Goal: Use online tool/utility: Utilize a website feature to perform a specific function

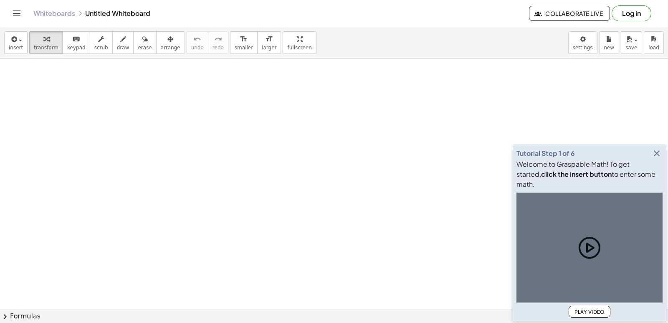
click at [652, 158] on icon "button" at bounding box center [656, 153] width 10 height 10
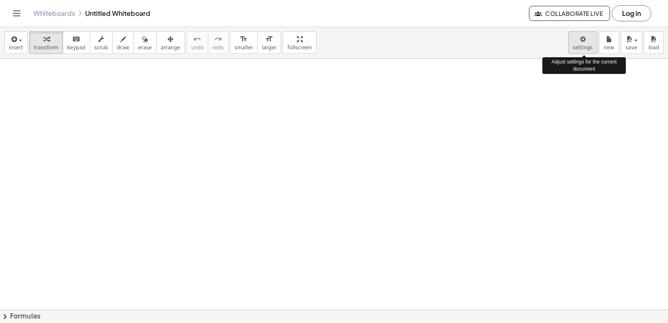
click at [579, 47] on body "Graspable Math Activities Get Started Activity Bank Assigned Work Classes White…" at bounding box center [334, 161] width 668 height 323
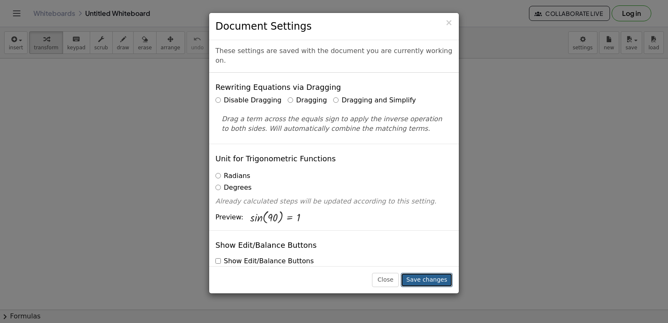
click at [427, 278] on button "Save changes" at bounding box center [427, 279] width 52 height 14
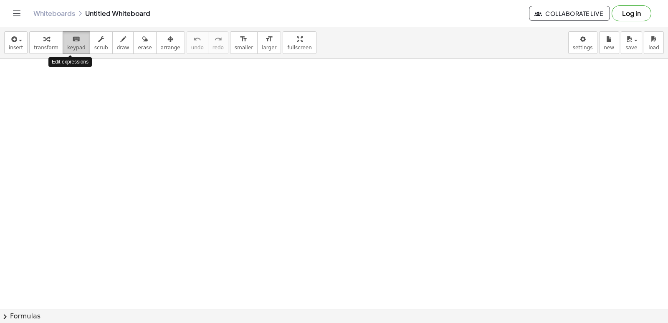
click at [73, 45] on span "keypad" at bounding box center [76, 48] width 18 height 6
click at [71, 46] on span "keypad" at bounding box center [76, 48] width 18 height 6
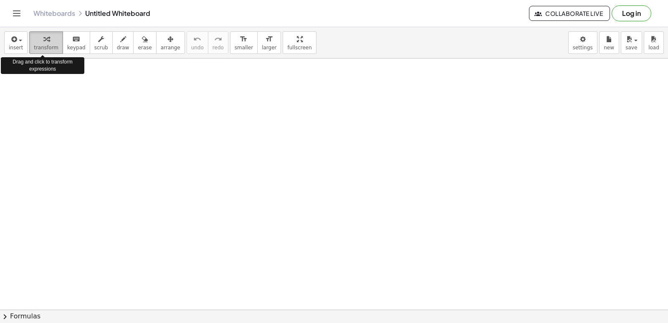
click at [43, 45] on span "transform" at bounding box center [46, 48] width 25 height 6
drag, startPoint x: 436, startPoint y: 169, endPoint x: 393, endPoint y: 189, distance: 48.0
drag, startPoint x: 322, startPoint y: 219, endPoint x: 306, endPoint y: 195, distance: 29.1
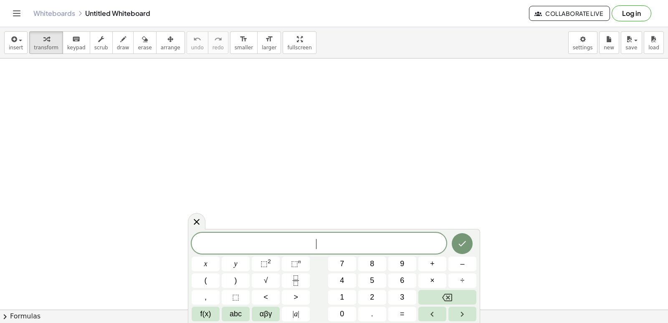
click at [464, 260] on span "–" at bounding box center [462, 263] width 4 height 11
click at [339, 293] on button "1" at bounding box center [342, 297] width 28 height 15
click at [406, 277] on button "6" at bounding box center [402, 280] width 28 height 15
click at [464, 246] on icon "Done" at bounding box center [462, 243] width 10 height 10
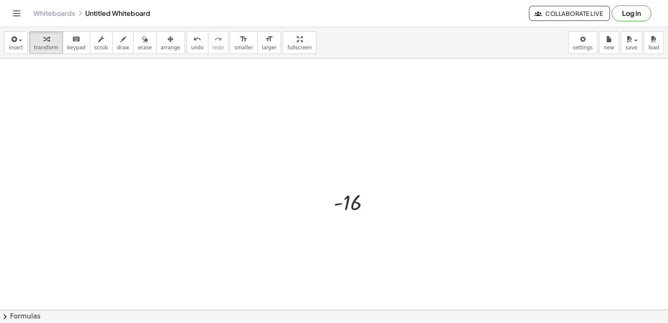
scroll to position [42, 0]
click at [405, 237] on div at bounding box center [334, 295] width 668 height 556
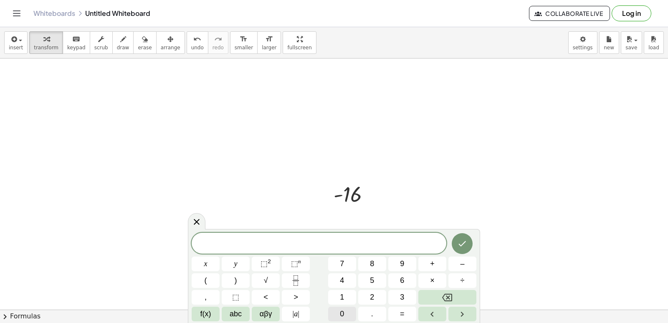
click at [347, 313] on button "0" at bounding box center [342, 313] width 28 height 15
click at [462, 239] on icon "Done" at bounding box center [462, 243] width 10 height 10
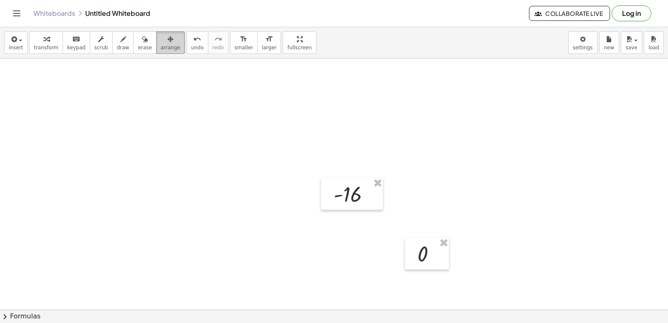
click at [166, 42] on button "arrange" at bounding box center [170, 42] width 29 height 23
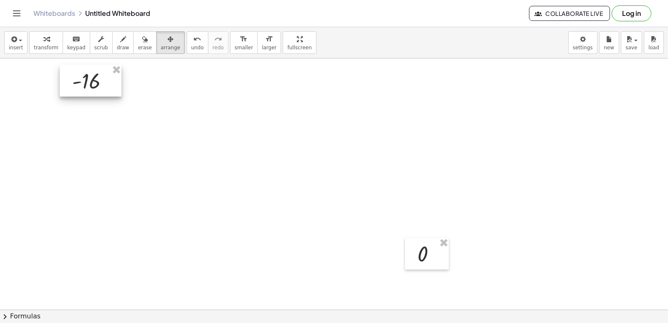
drag, startPoint x: 356, startPoint y: 194, endPoint x: 95, endPoint y: 81, distance: 284.6
click at [95, 81] on div at bounding box center [91, 81] width 62 height 32
drag, startPoint x: 416, startPoint y: 257, endPoint x: 76, endPoint y: 122, distance: 365.4
click at [76, 122] on div at bounding box center [87, 119] width 44 height 32
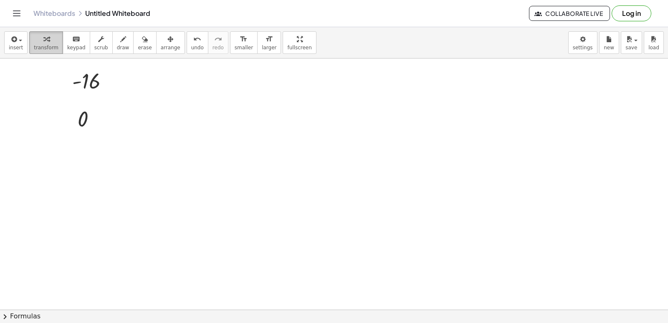
click at [43, 45] on span "transform" at bounding box center [46, 48] width 25 height 6
click at [221, 179] on div at bounding box center [334, 295] width 668 height 556
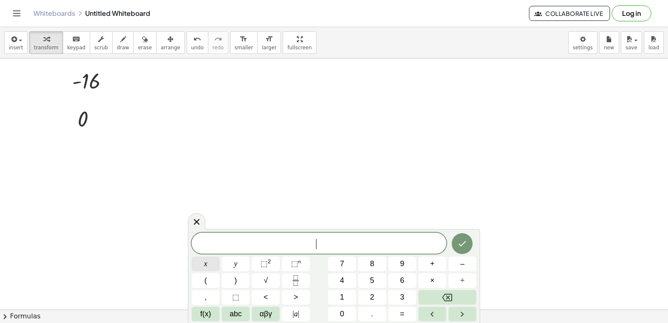
click at [205, 265] on span "x" at bounding box center [205, 263] width 3 height 11
click at [460, 237] on button "Done" at bounding box center [461, 243] width 21 height 21
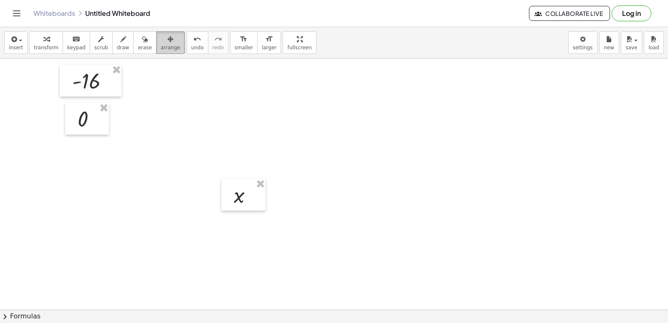
click at [167, 43] on icon "button" at bounding box center [170, 39] width 6 height 10
drag, startPoint x: 243, startPoint y: 198, endPoint x: 82, endPoint y: 165, distance: 164.4
click at [82, 165] on div at bounding box center [82, 162] width 44 height 32
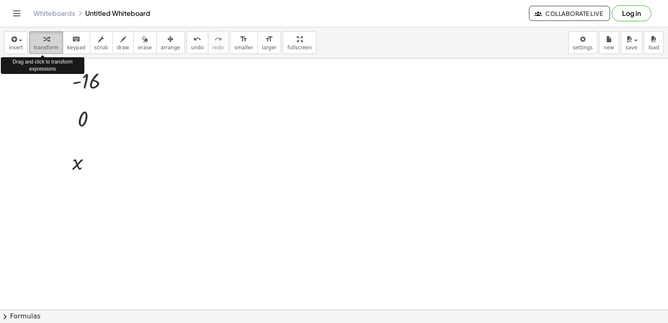
click at [49, 48] on span "transform" at bounding box center [46, 48] width 25 height 6
click at [361, 245] on div at bounding box center [334, 295] width 668 height 556
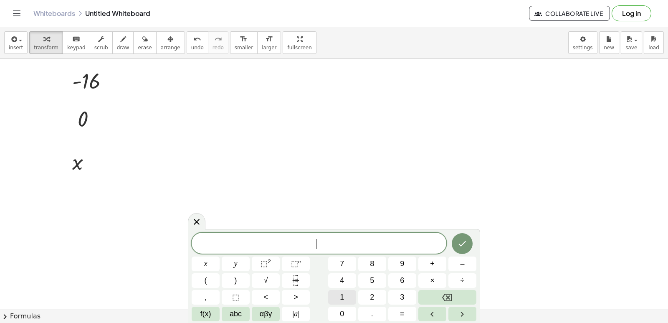
click at [350, 300] on button "1" at bounding box center [342, 297] width 28 height 15
click at [464, 242] on icon "Done" at bounding box center [462, 243] width 10 height 10
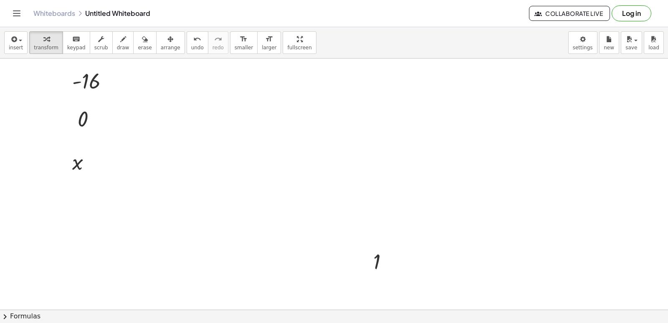
drag, startPoint x: 161, startPoint y: 41, endPoint x: 179, endPoint y: 58, distance: 24.2
click at [162, 43] on div "button" at bounding box center [171, 39] width 20 height 10
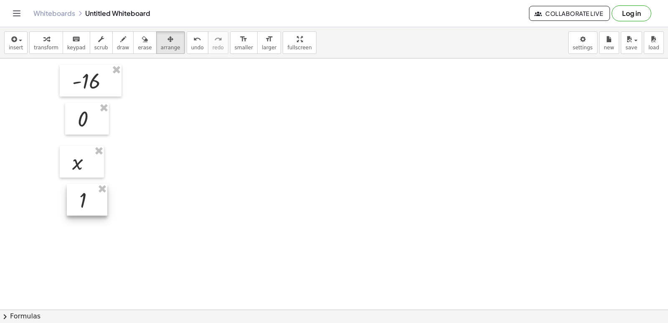
drag, startPoint x: 381, startPoint y: 268, endPoint x: 87, endPoint y: 206, distance: 301.0
click at [87, 206] on div at bounding box center [87, 200] width 40 height 32
drag, startPoint x: 81, startPoint y: 159, endPoint x: 89, endPoint y: 153, distance: 9.8
click at [89, 153] on div at bounding box center [89, 155] width 44 height 32
drag, startPoint x: 93, startPoint y: 194, endPoint x: 92, endPoint y: 184, distance: 9.2
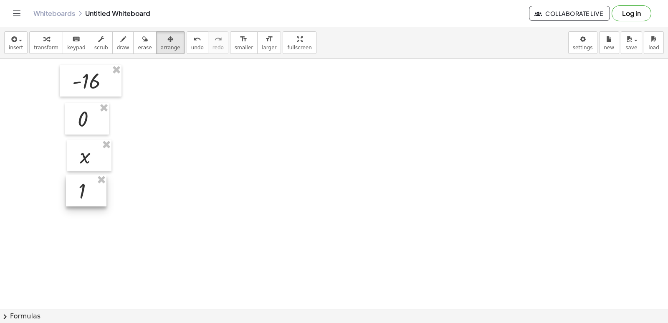
click at [92, 184] on div at bounding box center [86, 190] width 40 height 32
click at [52, 42] on div "button" at bounding box center [46, 39] width 25 height 10
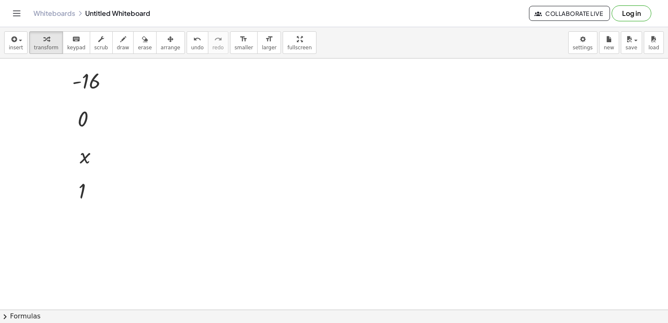
click at [202, 163] on div at bounding box center [334, 295] width 668 height 556
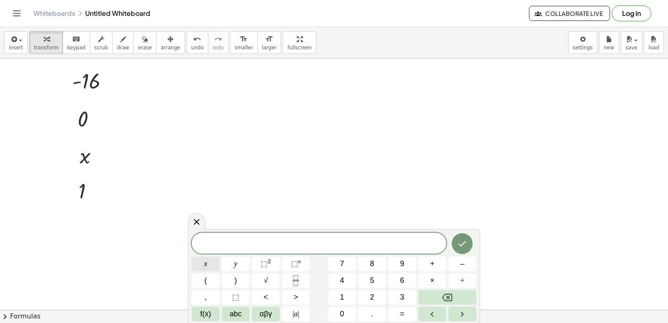
click at [202, 259] on button "x" at bounding box center [206, 263] width 28 height 15
click at [302, 265] on button "⬚ n" at bounding box center [296, 263] width 28 height 15
click at [241, 311] on span "abc" at bounding box center [235, 313] width 12 height 11
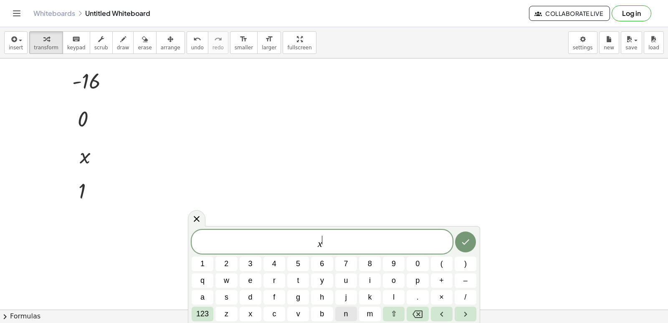
click at [349, 311] on button "n" at bounding box center [346, 313] width 22 height 15
click at [464, 241] on icon "Done" at bounding box center [465, 242] width 10 height 10
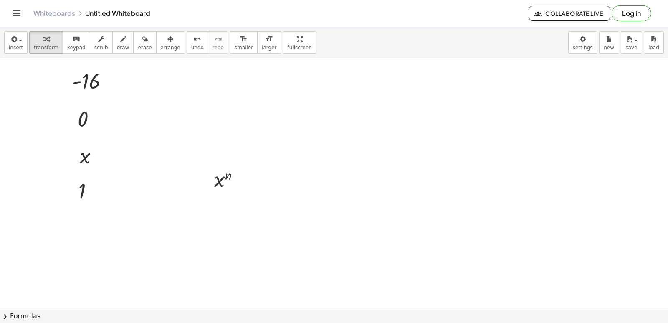
drag, startPoint x: 405, startPoint y: 209, endPoint x: 388, endPoint y: 208, distance: 17.6
click at [391, 209] on div at bounding box center [334, 295] width 668 height 556
click at [331, 209] on div at bounding box center [334, 295] width 668 height 556
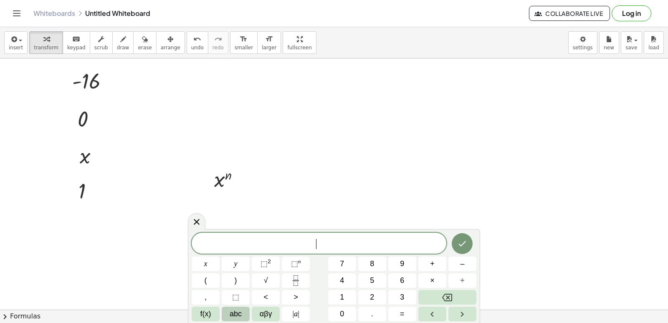
click at [230, 310] on span "abc" at bounding box center [235, 313] width 12 height 11
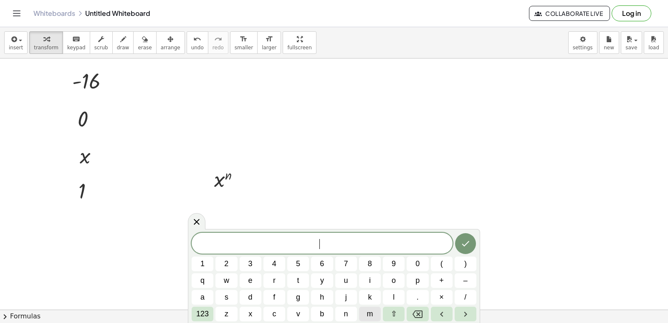
click at [369, 310] on span "m" at bounding box center [369, 313] width 6 height 11
click at [198, 315] on span "123" at bounding box center [202, 313] width 13 height 11
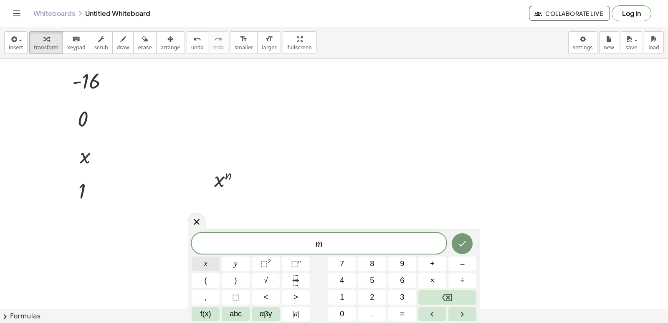
click at [214, 260] on button "x" at bounding box center [206, 263] width 28 height 15
click at [286, 262] on button "⬚ n" at bounding box center [296, 263] width 28 height 15
click at [242, 311] on span "abc" at bounding box center [235, 313] width 12 height 11
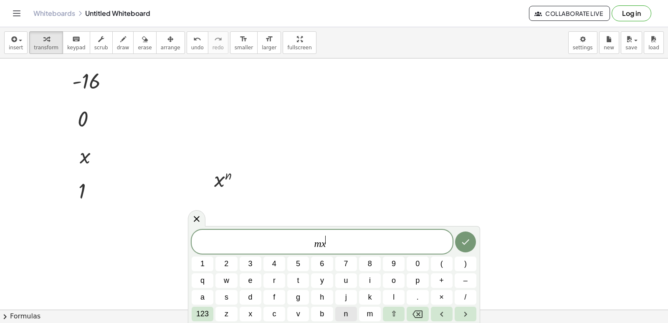
click at [350, 310] on button "n" at bounding box center [346, 313] width 22 height 15
click at [199, 311] on span "123" at bounding box center [202, 313] width 13 height 11
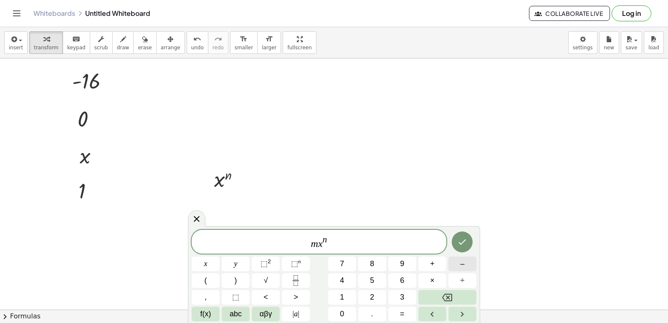
click at [462, 262] on span "–" at bounding box center [462, 263] width 4 height 11
click at [350, 298] on button "1" at bounding box center [342, 297] width 28 height 15
click at [462, 234] on button "Done" at bounding box center [461, 241] width 21 height 21
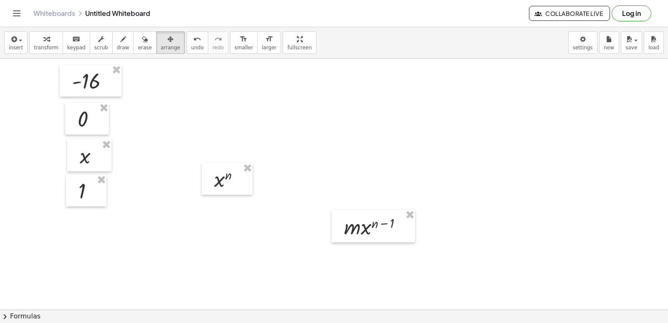
drag, startPoint x: 160, startPoint y: 35, endPoint x: 170, endPoint y: 85, distance: 50.3
click at [162, 38] on div "button" at bounding box center [171, 39] width 20 height 10
drag, startPoint x: 225, startPoint y: 176, endPoint x: 86, endPoint y: 223, distance: 147.5
click at [86, 223] on div at bounding box center [86, 226] width 51 height 32
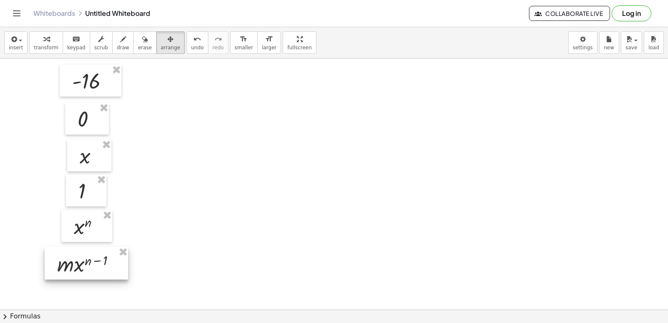
drag, startPoint x: 359, startPoint y: 227, endPoint x: 72, endPoint y: 265, distance: 289.1
click at [72, 265] on div at bounding box center [86, 263] width 83 height 33
click at [48, 38] on div "button" at bounding box center [46, 39] width 25 height 10
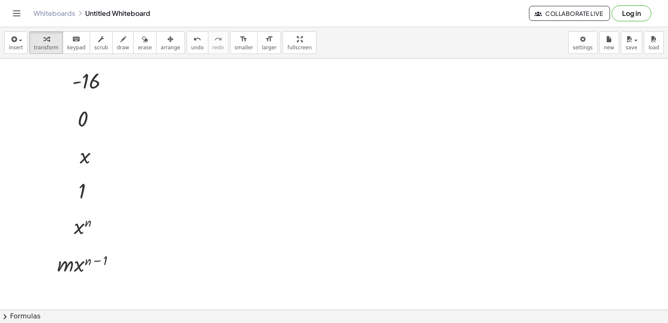
drag, startPoint x: 371, startPoint y: 298, endPoint x: 372, endPoint y: 287, distance: 10.0
click at [373, 297] on div at bounding box center [334, 295] width 668 height 556
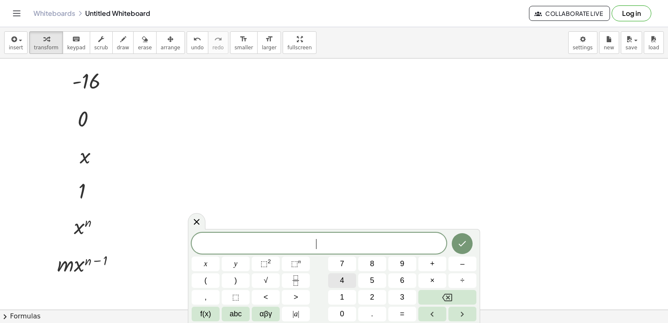
click at [343, 278] on button "4" at bounding box center [342, 280] width 28 height 15
click at [205, 262] on span "x" at bounding box center [205, 263] width 3 height 11
click at [265, 264] on span "⬚" at bounding box center [263, 263] width 7 height 8
click at [462, 242] on icon "Done" at bounding box center [462, 242] width 10 height 10
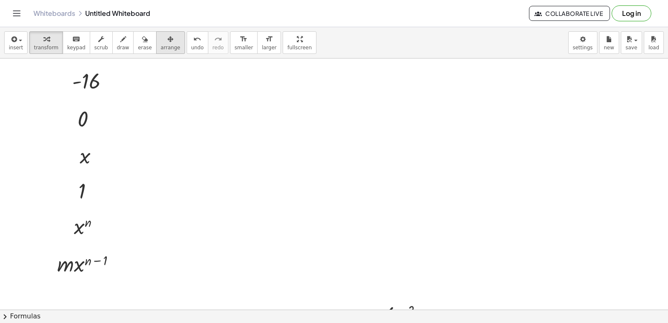
click at [161, 34] on div "button" at bounding box center [171, 39] width 20 height 10
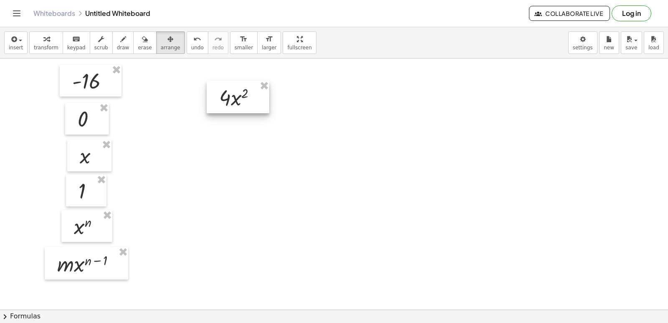
drag, startPoint x: 242, startPoint y: 131, endPoint x: 231, endPoint y: 87, distance: 45.0
drag, startPoint x: 231, startPoint y: 87, endPoint x: 220, endPoint y: 78, distance: 14.5
click at [220, 78] on div at bounding box center [239, 84] width 63 height 33
click at [50, 40] on div "button" at bounding box center [46, 39] width 25 height 10
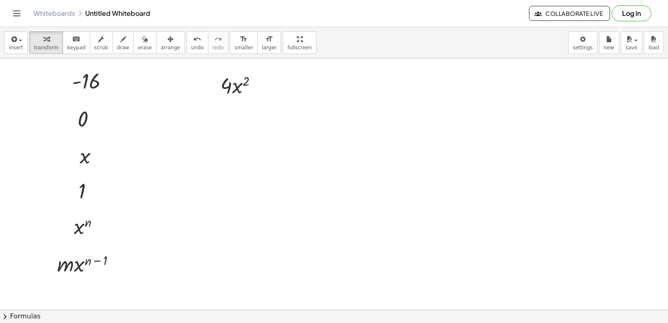
click at [273, 143] on div at bounding box center [334, 295] width 668 height 556
click at [296, 186] on div at bounding box center [334, 295] width 668 height 556
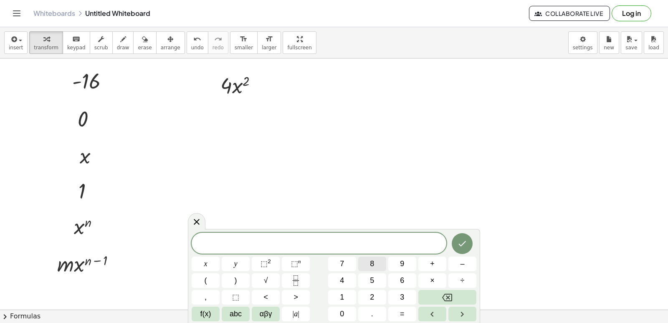
click at [369, 262] on button "8" at bounding box center [372, 263] width 28 height 15
click at [202, 265] on button "x" at bounding box center [206, 263] width 28 height 15
click at [302, 260] on button "⬚ n" at bounding box center [296, 263] width 28 height 15
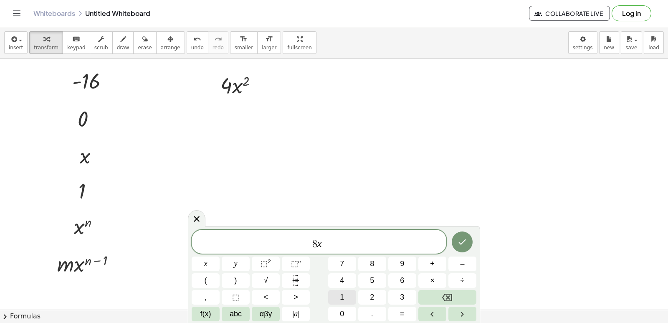
click at [342, 295] on span "1" at bounding box center [342, 296] width 4 height 11
click at [458, 241] on icon "Done" at bounding box center [462, 242] width 10 height 10
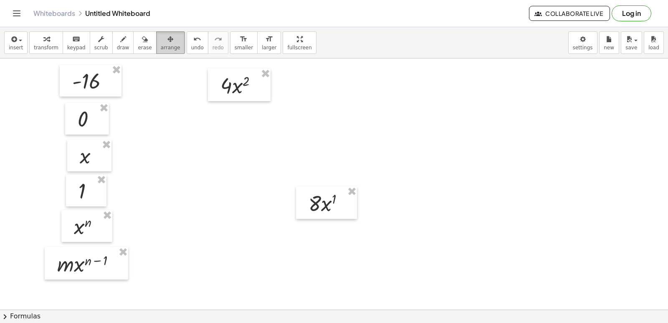
drag, startPoint x: 155, startPoint y: 43, endPoint x: 161, endPoint y: 52, distance: 10.9
click at [167, 43] on icon "button" at bounding box center [170, 39] width 6 height 10
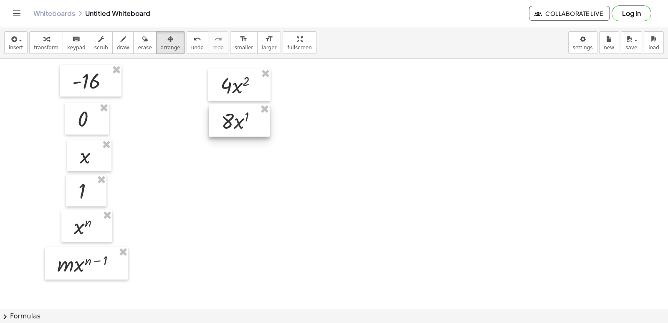
drag, startPoint x: 310, startPoint y: 207, endPoint x: 228, endPoint y: 127, distance: 114.8
click at [228, 127] on div at bounding box center [239, 120] width 61 height 33
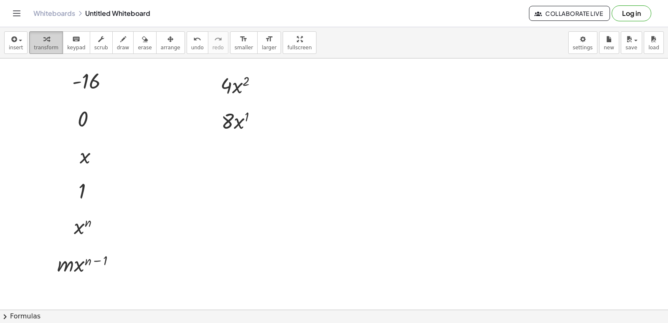
click at [46, 45] on span "transform" at bounding box center [46, 48] width 25 height 6
drag, startPoint x: 232, startPoint y: 173, endPoint x: 234, endPoint y: 178, distance: 5.7
click at [234, 178] on div at bounding box center [334, 295] width 668 height 556
click at [278, 183] on div at bounding box center [334, 295] width 668 height 556
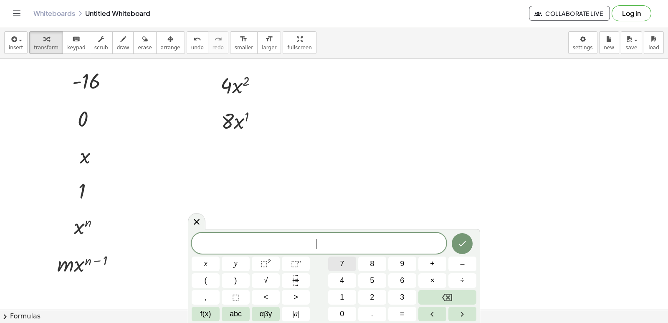
click at [340, 264] on span "7" at bounding box center [342, 263] width 4 height 11
click at [206, 262] on span "x" at bounding box center [205, 263] width 3 height 11
click at [298, 259] on sup "n" at bounding box center [299, 261] width 3 height 6
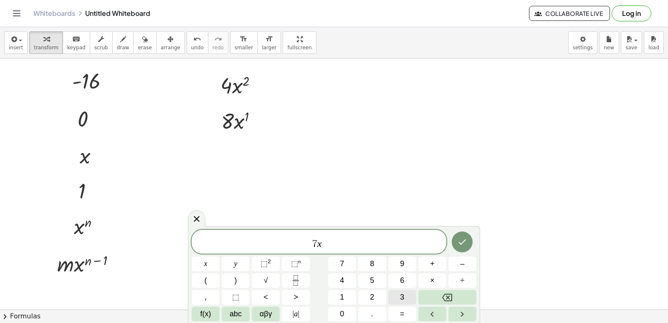
click at [404, 292] on span "3" at bounding box center [402, 296] width 4 height 11
click at [439, 257] on button "+" at bounding box center [432, 263] width 28 height 15
click at [465, 240] on icon "Done" at bounding box center [462, 242] width 10 height 10
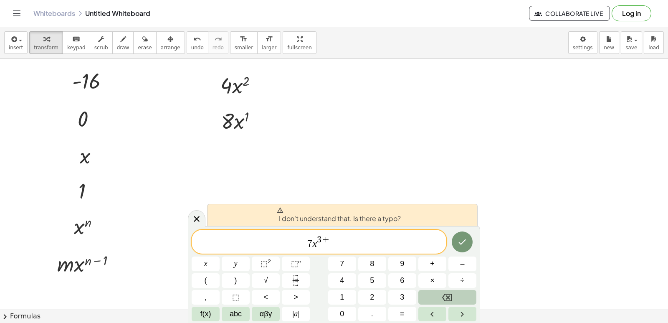
click at [437, 300] on button "Backspace" at bounding box center [447, 297] width 58 height 15
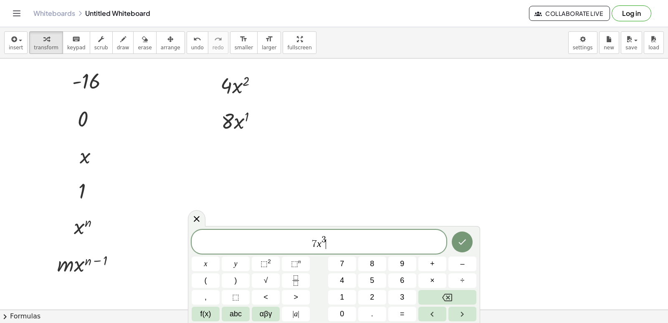
click at [340, 245] on span "7 x 3 ​" at bounding box center [319, 241] width 255 height 15
click at [432, 259] on span "+" at bounding box center [432, 263] width 5 height 11
click at [350, 277] on button "4" at bounding box center [342, 280] width 28 height 15
click at [216, 264] on button "x" at bounding box center [206, 263] width 28 height 15
click at [262, 260] on span "⬚" at bounding box center [263, 263] width 7 height 8
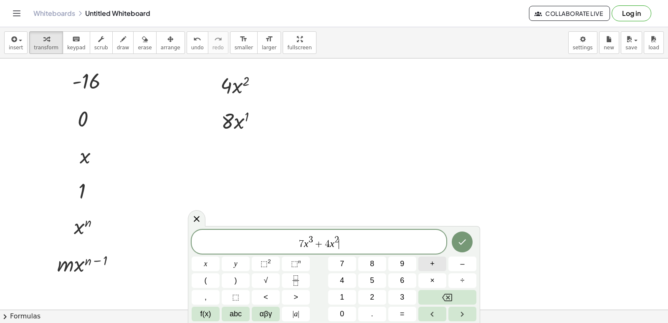
click at [432, 257] on button "+" at bounding box center [432, 263] width 28 height 15
click at [370, 298] on span "2" at bounding box center [372, 296] width 4 height 11
click at [208, 262] on button "x" at bounding box center [206, 263] width 28 height 15
click at [466, 262] on button "–" at bounding box center [462, 263] width 28 height 15
click at [348, 295] on button "1" at bounding box center [342, 297] width 28 height 15
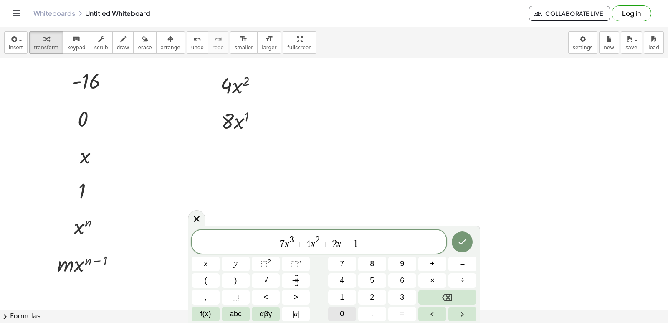
click at [344, 307] on button "0" at bounding box center [342, 313] width 28 height 15
click at [457, 242] on icon "Done" at bounding box center [462, 242] width 10 height 10
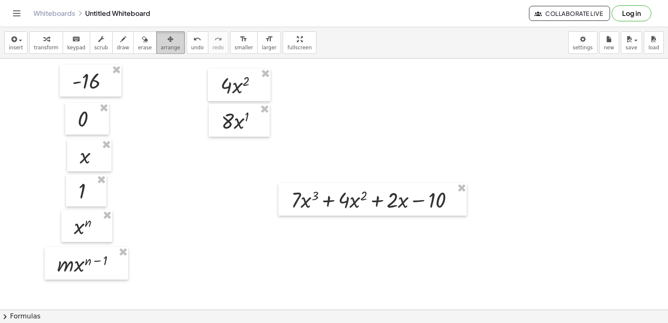
click at [161, 48] on span "arrange" at bounding box center [171, 48] width 20 height 6
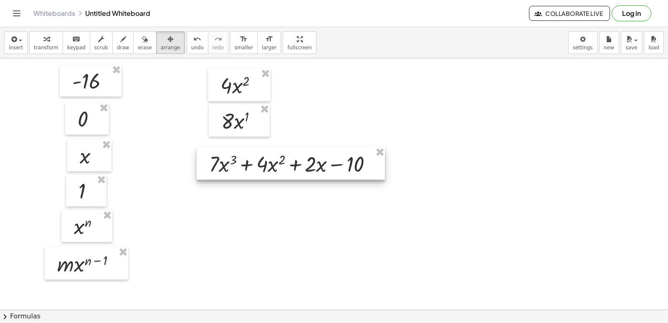
drag, startPoint x: 320, startPoint y: 196, endPoint x: 238, endPoint y: 160, distance: 89.3
click at [238, 160] on div at bounding box center [291, 163] width 188 height 33
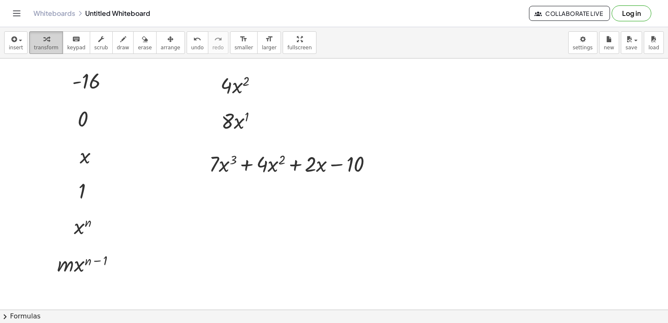
click at [38, 39] on div "button" at bounding box center [46, 39] width 25 height 10
click at [273, 219] on div at bounding box center [334, 295] width 668 height 556
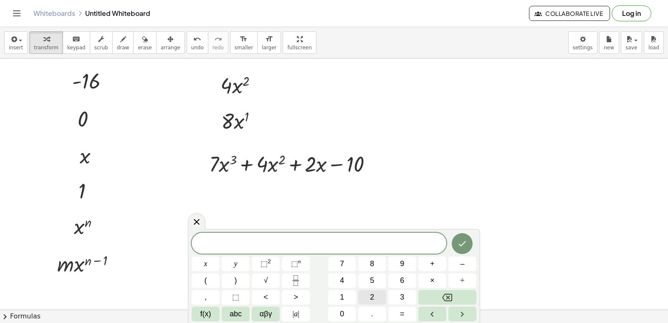
click at [364, 294] on button "2" at bounding box center [372, 297] width 28 height 15
click at [345, 292] on button "1" at bounding box center [342, 297] width 28 height 15
click at [205, 262] on span "x" at bounding box center [205, 263] width 3 height 11
click at [266, 267] on span "⬚" at bounding box center [263, 263] width 7 height 8
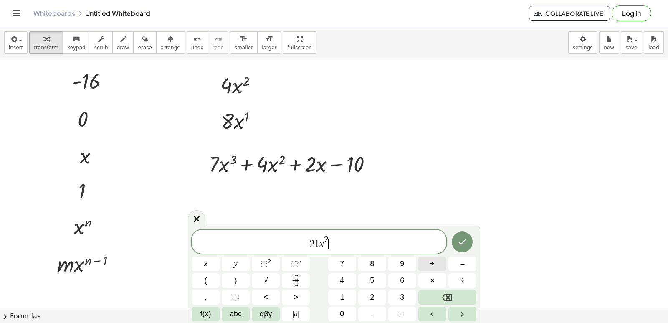
click at [430, 262] on span "+" at bounding box center [432, 263] width 5 height 11
click at [372, 263] on span "8" at bounding box center [372, 263] width 4 height 11
click at [210, 265] on button "x" at bounding box center [206, 263] width 28 height 15
click at [292, 268] on span "⬚ n" at bounding box center [296, 263] width 10 height 11
click at [339, 289] on div "2 1 x 2 + 8 x x y ⬚ 2 ⬚ n 7 8 9 + – ( ) √ 4 5 6 × ÷ , ⬚ < > 1 2 3 f(x) abc αβγ …" at bounding box center [334, 275] width 285 height 92
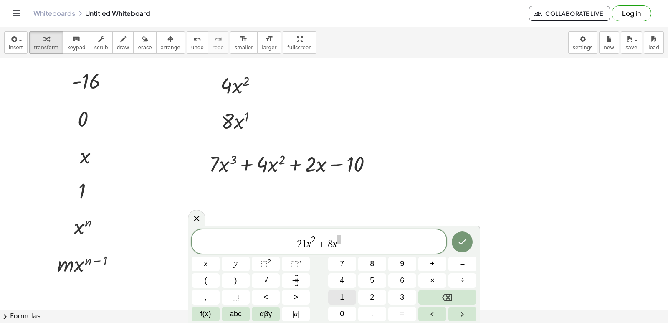
click at [345, 296] on button "1" at bounding box center [342, 297] width 28 height 15
click at [345, 245] on span "2 1 x 2 + 8 x 1 ​" at bounding box center [319, 241] width 255 height 15
click at [427, 260] on button "+" at bounding box center [432, 263] width 28 height 15
click at [368, 300] on button "2" at bounding box center [372, 297] width 28 height 15
click at [462, 240] on icon "Done" at bounding box center [462, 242] width 10 height 10
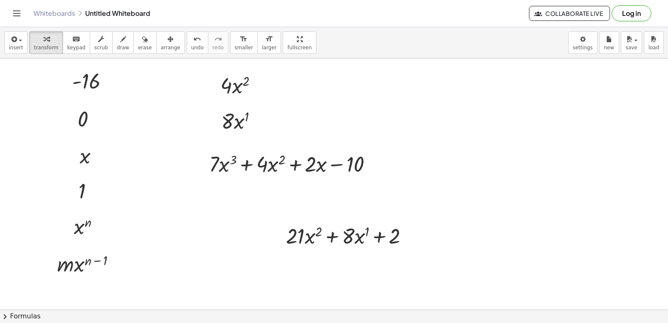
click at [167, 39] on icon "button" at bounding box center [170, 39] width 6 height 10
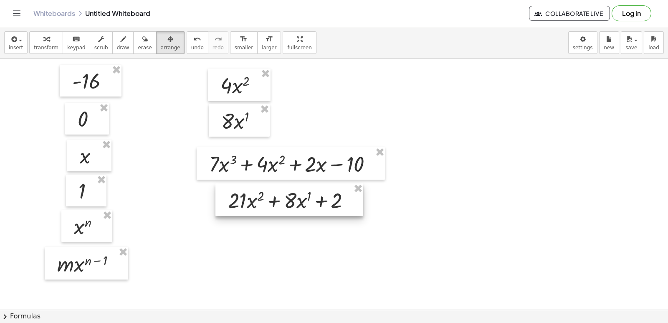
drag, startPoint x: 324, startPoint y: 226, endPoint x: 268, endPoint y: 190, distance: 65.9
click at [268, 190] on div at bounding box center [289, 199] width 148 height 33
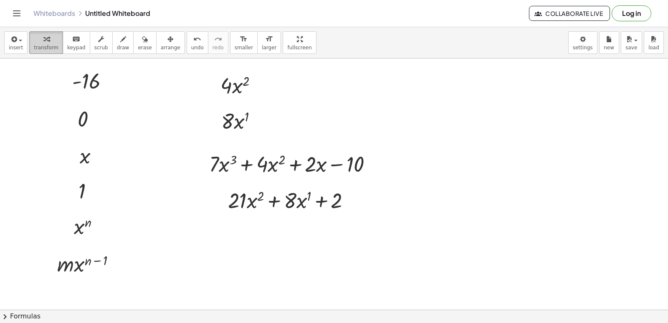
click at [43, 41] on icon "button" at bounding box center [46, 39] width 6 height 10
click at [163, 47] on span "arrange" at bounding box center [171, 48] width 20 height 6
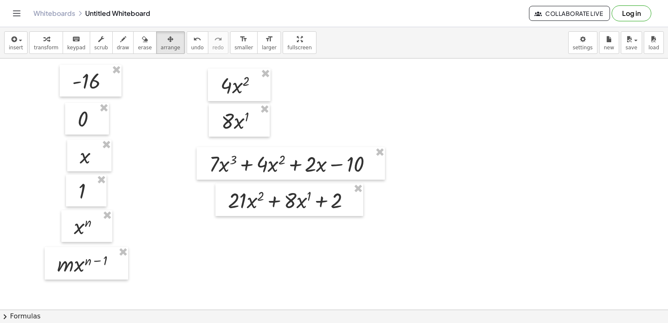
drag, startPoint x: 206, startPoint y: 84, endPoint x: 192, endPoint y: 84, distance: 14.2
click at [192, 84] on div at bounding box center [334, 295] width 668 height 556
drag, startPoint x: 218, startPoint y: 84, endPoint x: 169, endPoint y: 81, distance: 48.5
click at [169, 81] on div at bounding box center [190, 81] width 63 height 33
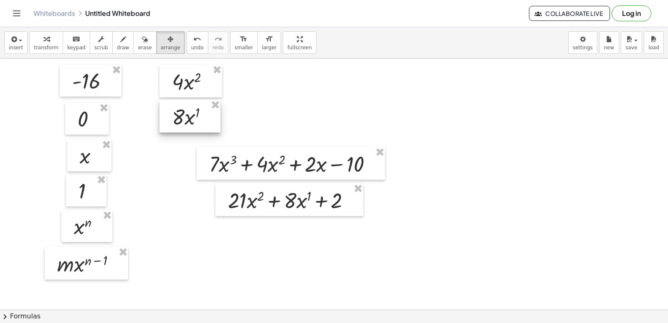
drag, startPoint x: 224, startPoint y: 120, endPoint x: 175, endPoint y: 116, distance: 49.4
click at [175, 116] on div at bounding box center [189, 116] width 61 height 33
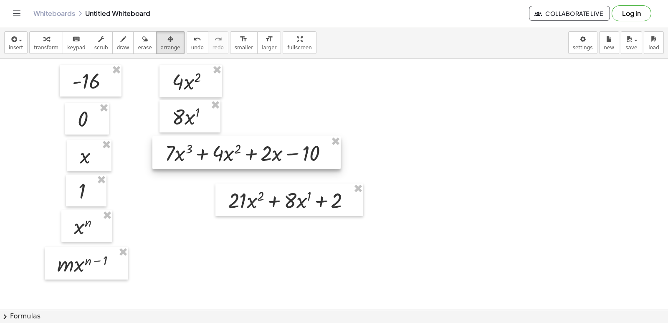
drag, startPoint x: 222, startPoint y: 156, endPoint x: 177, endPoint y: 145, distance: 45.5
click at [177, 145] on div at bounding box center [246, 152] width 188 height 33
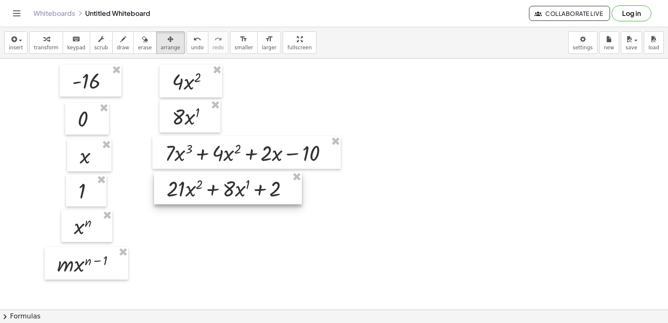
drag, startPoint x: 249, startPoint y: 194, endPoint x: 187, endPoint y: 183, distance: 62.4
click at [187, 183] on div at bounding box center [228, 187] width 148 height 33
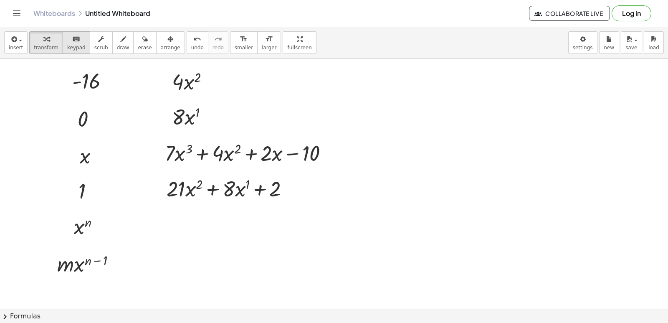
drag, startPoint x: 48, startPoint y: 45, endPoint x: 79, endPoint y: 48, distance: 31.8
click at [50, 45] on span "transform" at bounding box center [46, 48] width 25 height 6
click at [453, 194] on div at bounding box center [334, 295] width 668 height 556
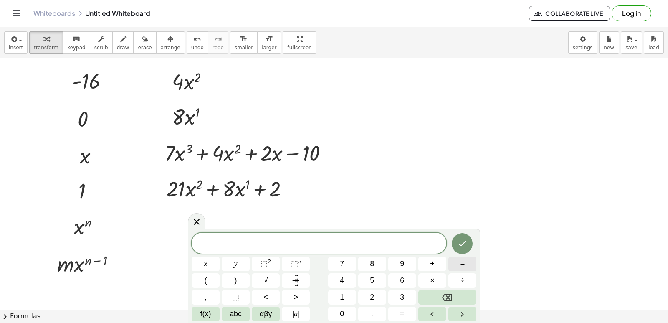
click at [465, 261] on button "–" at bounding box center [462, 263] width 28 height 15
click at [393, 280] on button "6" at bounding box center [402, 280] width 28 height 15
click at [213, 263] on button "x" at bounding box center [206, 263] width 28 height 15
click at [287, 264] on button "⬚ n" at bounding box center [296, 263] width 28 height 15
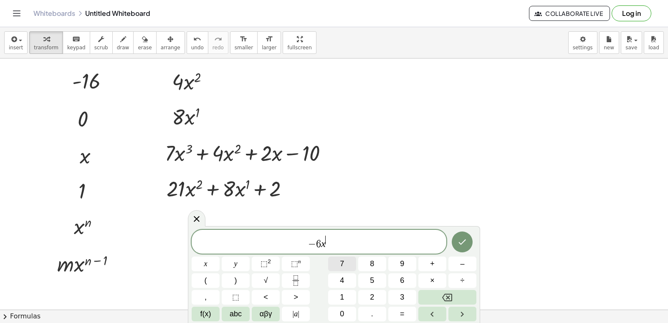
click at [339, 262] on button "7" at bounding box center [342, 263] width 28 height 15
click at [330, 247] on span "− 6 x 7 ​" at bounding box center [319, 241] width 255 height 15
click at [331, 246] on span "− 6 x 7 ​" at bounding box center [319, 241] width 255 height 15
click at [430, 262] on span "+" at bounding box center [432, 263] width 5 height 11
click at [343, 295] on button "1" at bounding box center [342, 297] width 28 height 15
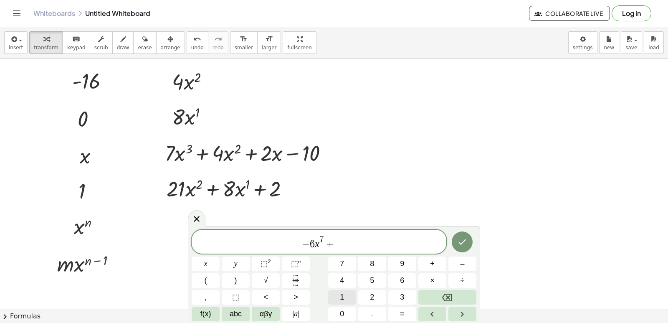
click at [343, 295] on span "1" at bounding box center [342, 296] width 4 height 11
click at [203, 260] on button "x" at bounding box center [206, 263] width 28 height 15
click at [276, 262] on button "⬚ 2" at bounding box center [266, 263] width 28 height 15
click at [459, 262] on button "–" at bounding box center [462, 263] width 28 height 15
click at [370, 296] on span "2" at bounding box center [372, 296] width 4 height 11
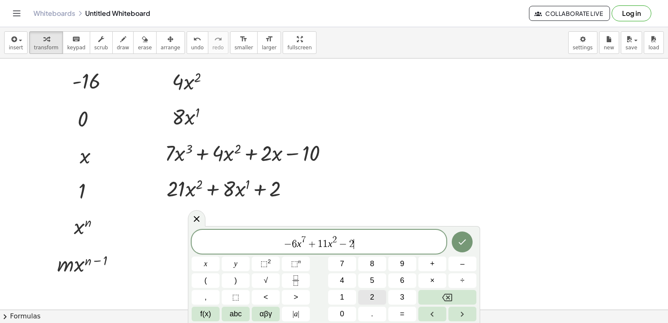
click at [370, 296] on span "2" at bounding box center [372, 296] width 4 height 11
click at [457, 238] on icon "Done" at bounding box center [462, 242] width 10 height 10
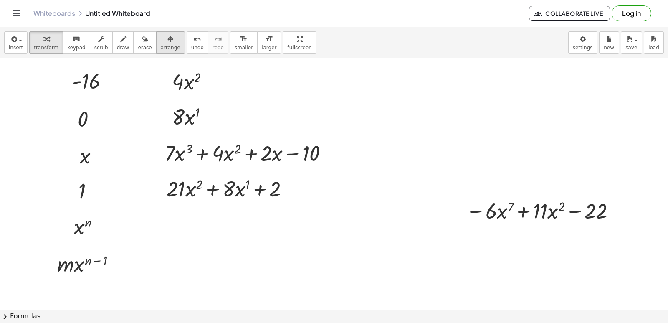
drag, startPoint x: 159, startPoint y: 41, endPoint x: 168, endPoint y: 47, distance: 10.3
click at [167, 41] on icon "button" at bounding box center [170, 39] width 6 height 10
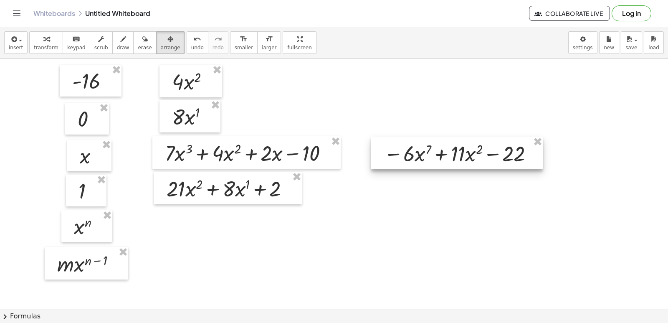
drag, startPoint x: 466, startPoint y: 206, endPoint x: 384, endPoint y: 149, distance: 100.1
click at [384, 149] on div at bounding box center [456, 152] width 171 height 33
click at [243, 98] on div at bounding box center [334, 295] width 668 height 556
drag, startPoint x: 48, startPoint y: 49, endPoint x: 78, endPoint y: 50, distance: 29.7
click at [51, 49] on span "transform" at bounding box center [46, 48] width 25 height 6
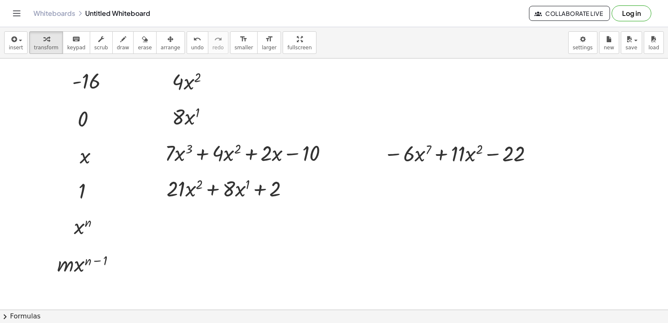
drag, startPoint x: 406, startPoint y: 195, endPoint x: 403, endPoint y: 188, distance: 7.7
click at [407, 192] on div at bounding box center [334, 295] width 668 height 556
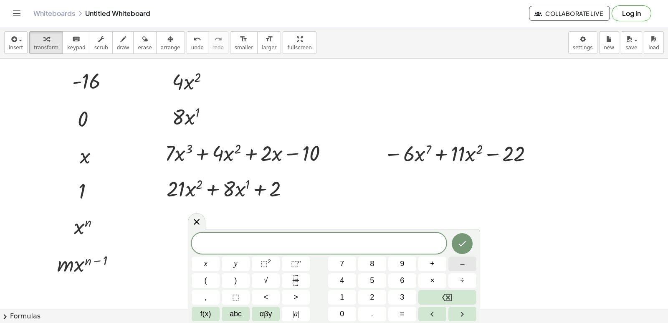
click at [456, 265] on button "–" at bounding box center [462, 263] width 28 height 15
click at [401, 279] on span "6" at bounding box center [402, 280] width 4 height 11
click at [436, 276] on button "×" at bounding box center [432, 280] width 28 height 15
click at [349, 262] on button "7" at bounding box center [342, 263] width 28 height 15
click at [202, 260] on button "x" at bounding box center [206, 263] width 28 height 15
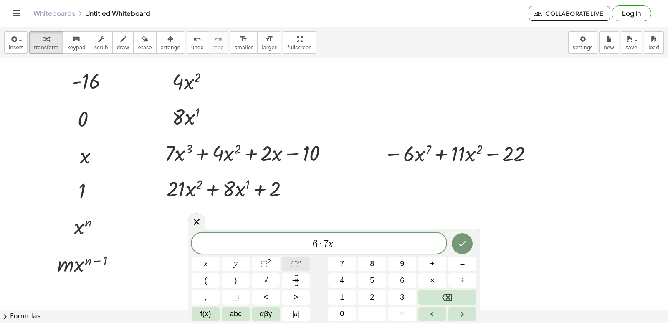
click at [299, 260] on sup "n" at bounding box center [299, 261] width 3 height 6
click at [342, 260] on span "7" at bounding box center [342, 263] width 4 height 11
click at [341, 245] on span "− 6 · 7 x 7 ​" at bounding box center [319, 241] width 255 height 15
click at [453, 271] on div "− 6 · 7 x 7 ​ x y ⬚ 2 ⬚ n 7 8 9 + – ( ) √ 4 5 6 × ÷ , ⬚ < > 1 2 3 f(x) abc αβγ …" at bounding box center [334, 274] width 285 height 91
click at [458, 263] on button "–" at bounding box center [462, 263] width 28 height 15
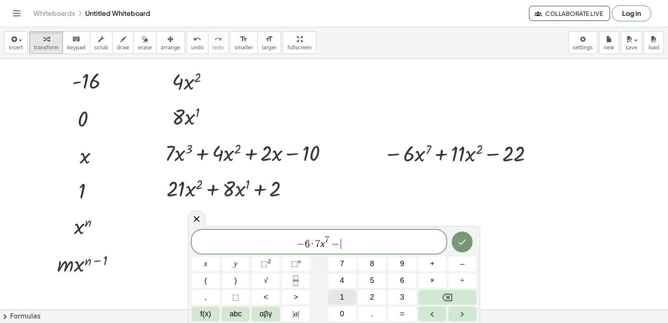
click at [342, 291] on span "1" at bounding box center [342, 296] width 4 height 11
click at [456, 296] on button "Backspace" at bounding box center [447, 297] width 58 height 15
click at [456, 295] on button "Backspace" at bounding box center [447, 297] width 58 height 15
click at [462, 264] on span "–" at bounding box center [462, 263] width 4 height 11
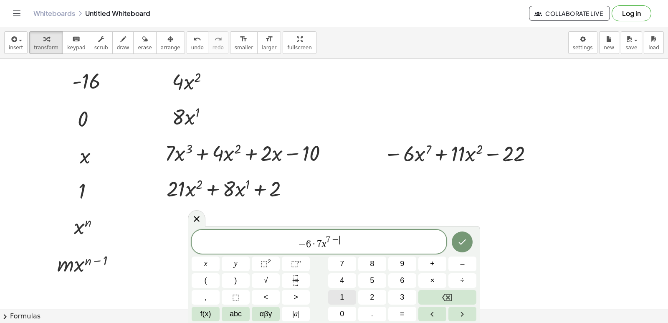
click at [346, 294] on button "1" at bounding box center [342, 297] width 28 height 15
click at [346, 246] on span "− 6 · 7 x 7 − 1 ​" at bounding box center [319, 241] width 255 height 15
click at [431, 263] on span "+" at bounding box center [432, 263] width 5 height 11
click at [375, 298] on button "2" at bounding box center [372, 297] width 28 height 15
click at [434, 275] on span "×" at bounding box center [432, 280] width 5 height 11
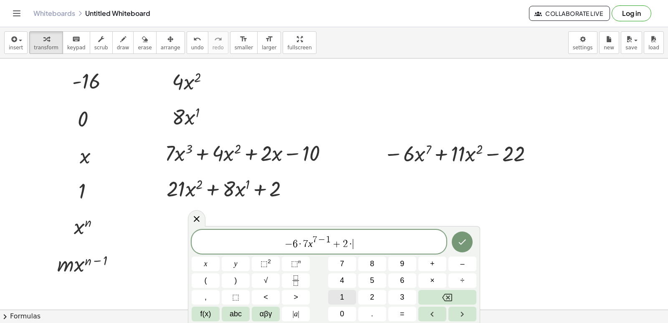
click at [344, 298] on span "1" at bounding box center [342, 296] width 4 height 11
click at [201, 263] on button "x" at bounding box center [206, 263] width 28 height 15
click at [268, 261] on sup "2" at bounding box center [268, 261] width 3 height 6
click at [446, 292] on icon "Backspace" at bounding box center [447, 297] width 10 height 10
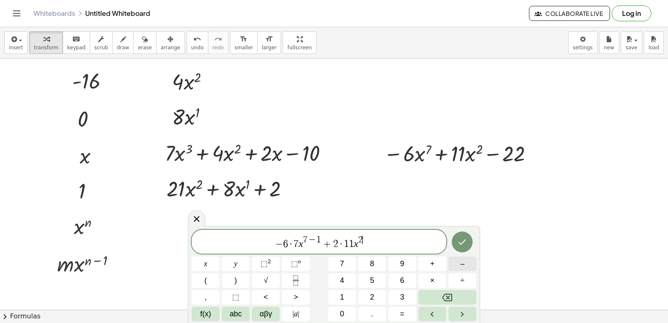
click at [452, 263] on button "–" at bounding box center [462, 263] width 28 height 15
click at [345, 292] on button "1" at bounding box center [342, 297] width 28 height 15
click at [372, 246] on span "− 6 · 7 x 7 − 1 + 2 · 1 1 x 2 − 1 ​" at bounding box center [319, 241] width 255 height 15
click at [457, 262] on button "–" at bounding box center [462, 263] width 28 height 15
click at [346, 306] on div "− 6 · 7 x 7 − 1 + 2 · 1 1 x 2 − 1 − ​ x y ⬚ 2 ⬚ n 7 8 9 + – ( ) √ 4 5 6 × ÷ , ⬚…" at bounding box center [334, 274] width 285 height 91
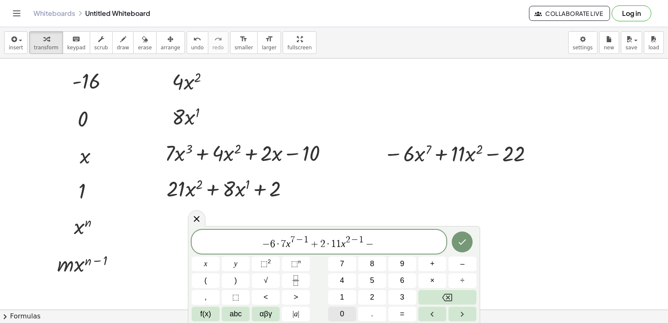
click at [345, 309] on button "0" at bounding box center [342, 313] width 28 height 15
click at [456, 237] on button "Done" at bounding box center [461, 241] width 21 height 21
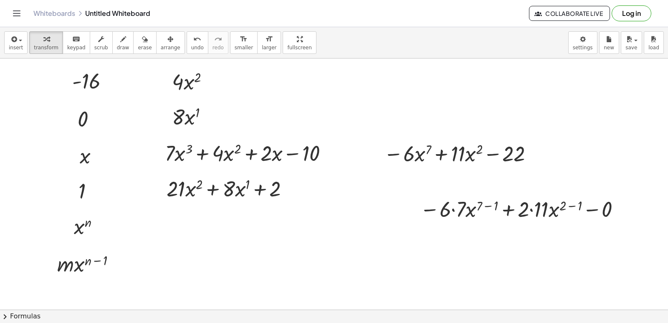
drag, startPoint x: 150, startPoint y: 40, endPoint x: 284, endPoint y: 120, distance: 156.2
click at [161, 40] on div "button" at bounding box center [171, 39] width 20 height 10
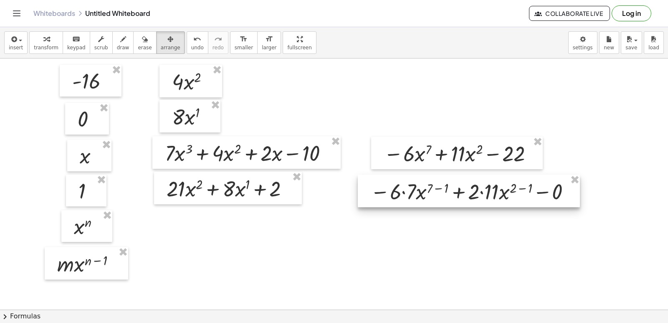
drag, startPoint x: 486, startPoint y: 218, endPoint x: 436, endPoint y: 200, distance: 52.7
click at [436, 200] on div at bounding box center [469, 190] width 222 height 33
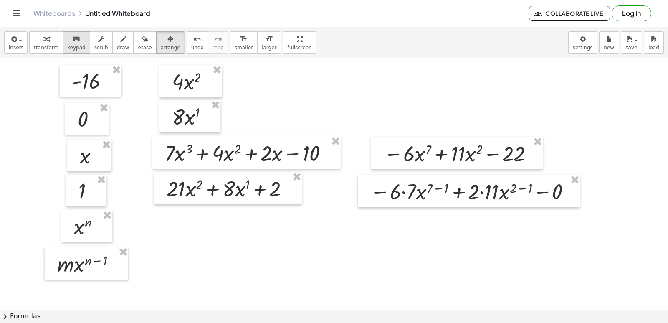
click at [38, 39] on div "button" at bounding box center [46, 39] width 25 height 10
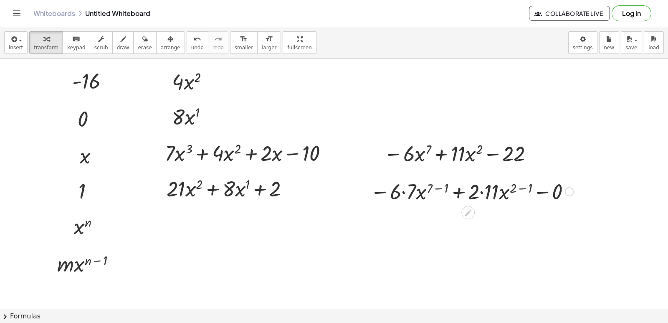
click at [426, 195] on div at bounding box center [472, 190] width 212 height 28
click at [465, 212] on icon at bounding box center [468, 212] width 9 height 9
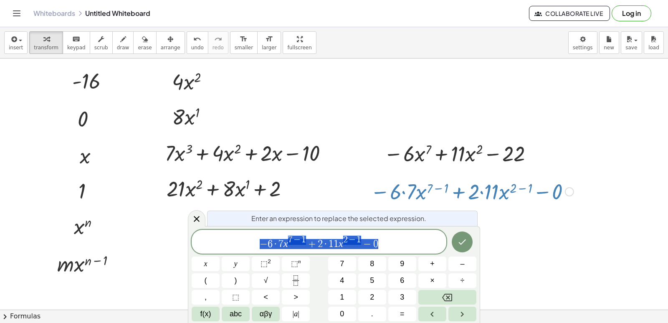
click at [507, 219] on div at bounding box center [334, 295] width 668 height 556
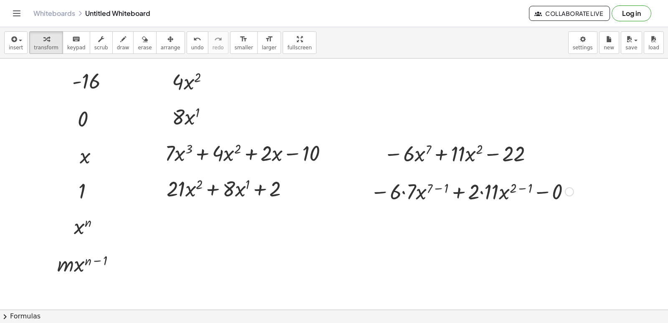
click at [475, 190] on div at bounding box center [472, 190] width 212 height 28
click at [402, 189] on div at bounding box center [472, 190] width 212 height 28
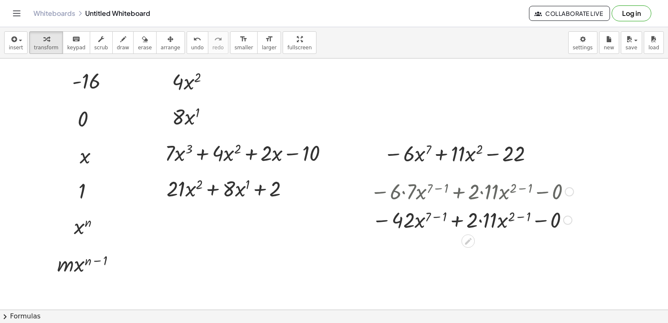
click at [478, 218] on div at bounding box center [472, 219] width 212 height 28
click at [461, 224] on div at bounding box center [472, 219] width 212 height 28
drag, startPoint x: 461, startPoint y: 223, endPoint x: 459, endPoint y: 219, distance: 4.9
click at [459, 220] on div at bounding box center [472, 219] width 212 height 28
click at [451, 250] on div at bounding box center [334, 295] width 668 height 556
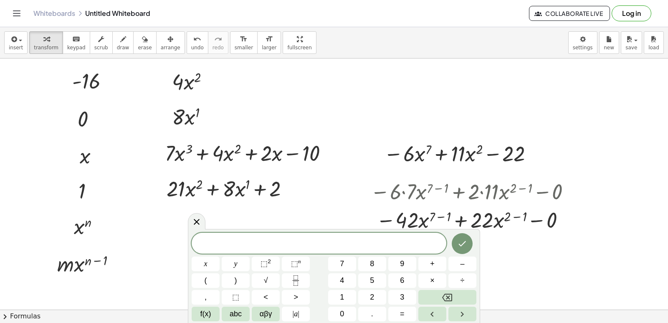
drag, startPoint x: 561, startPoint y: 244, endPoint x: 553, endPoint y: 244, distance: 7.9
click at [557, 244] on div at bounding box center [334, 295] width 668 height 556
click at [500, 236] on div "- 16 0 x 1 x n · m · x ( + n − 1 ) · 4 · x 2 · 8 · x 1 + · 7 · x 3 + · 4 · x 2 …" at bounding box center [334, 295] width 668 height 556
drag, startPoint x: 173, startPoint y: 208, endPoint x: 244, endPoint y: 251, distance: 82.9
click at [230, 237] on body "Graspable Math Activities Get Started Activity Bank Assigned Work Classes White…" at bounding box center [334, 161] width 668 height 323
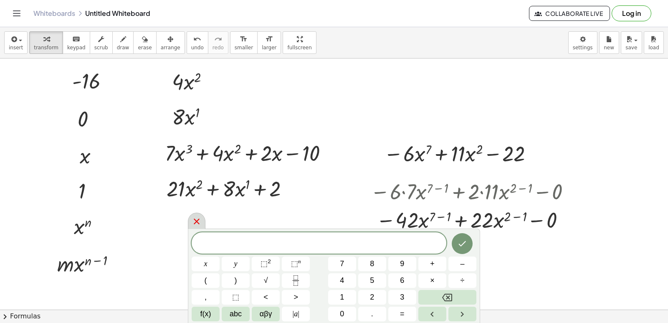
click at [202, 218] on div at bounding box center [197, 220] width 18 height 16
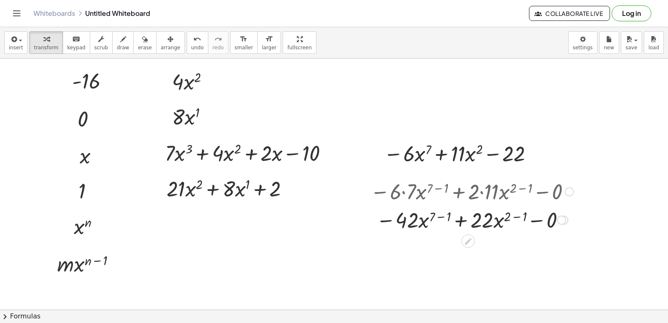
click at [434, 215] on div at bounding box center [472, 219] width 212 height 28
click at [440, 215] on div at bounding box center [472, 219] width 212 height 28
click at [441, 220] on div at bounding box center [472, 219] width 212 height 28
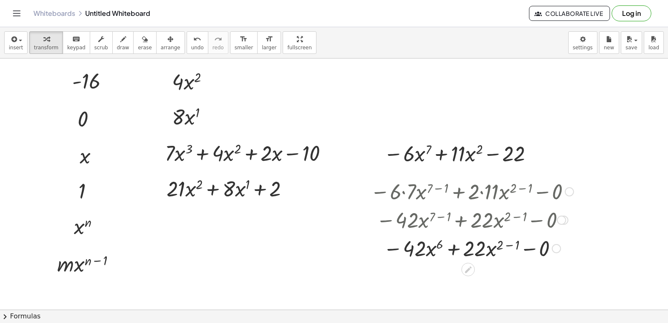
click at [508, 242] on div at bounding box center [472, 247] width 212 height 28
click at [489, 256] on div at bounding box center [472, 247] width 212 height 28
click at [504, 241] on div at bounding box center [472, 247] width 212 height 28
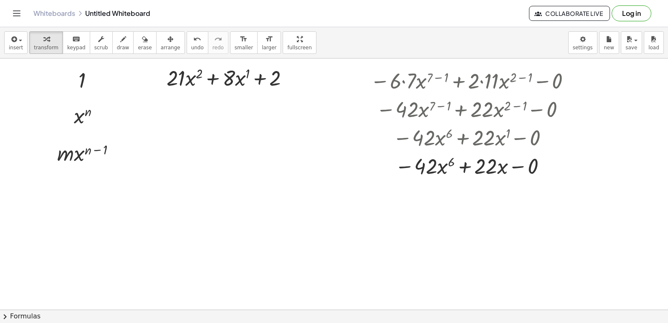
scroll to position [167, 0]
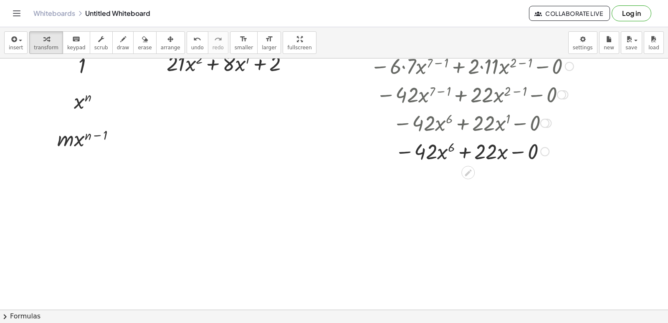
click at [524, 147] on div at bounding box center [472, 150] width 212 height 28
click at [485, 178] on div at bounding box center [472, 179] width 212 height 28
click at [224, 214] on div at bounding box center [334, 170] width 668 height 556
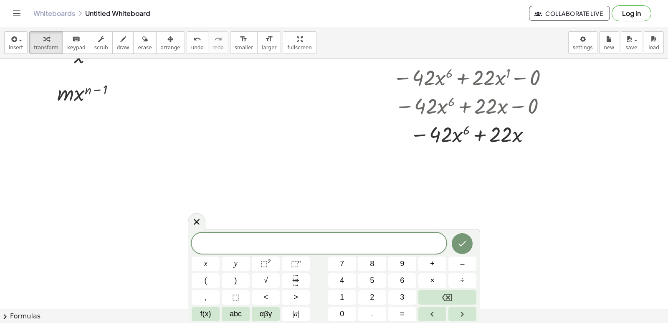
scroll to position [250, 0]
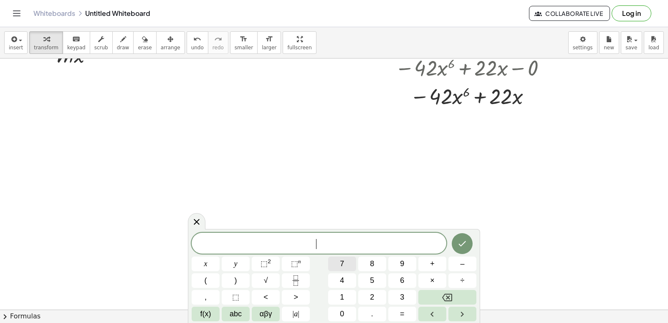
click at [331, 260] on button "7" at bounding box center [342, 263] width 28 height 15
click at [292, 280] on icon "Fraction" at bounding box center [295, 280] width 10 height 10
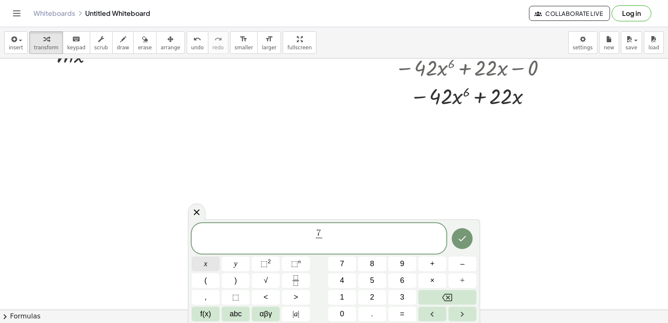
click at [208, 262] on button "x" at bounding box center [206, 263] width 28 height 15
click at [295, 261] on span "⬚" at bounding box center [294, 263] width 7 height 8
click at [346, 277] on button "4" at bounding box center [342, 280] width 28 height 15
click at [454, 239] on button "Done" at bounding box center [461, 236] width 21 height 21
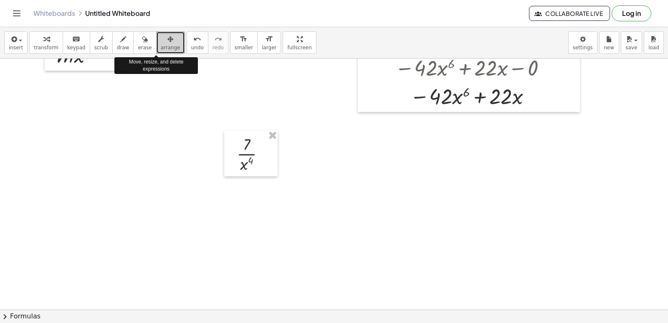
drag, startPoint x: 157, startPoint y: 51, endPoint x: 133, endPoint y: 93, distance: 48.2
click at [136, 105] on div at bounding box center [334, 86] width 668 height 556
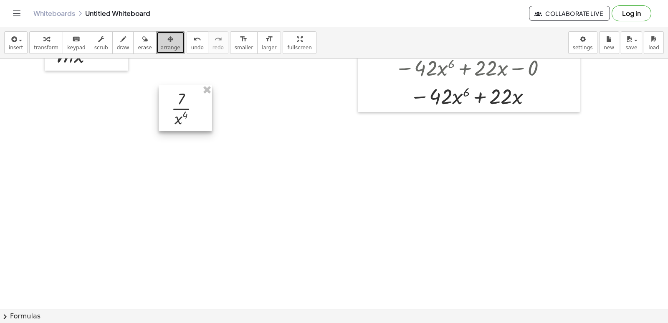
drag, startPoint x: 244, startPoint y: 141, endPoint x: 174, endPoint y: 86, distance: 88.9
click at [174, 86] on div at bounding box center [185, 108] width 53 height 46
click at [48, 48] on span "transform" at bounding box center [46, 48] width 25 height 6
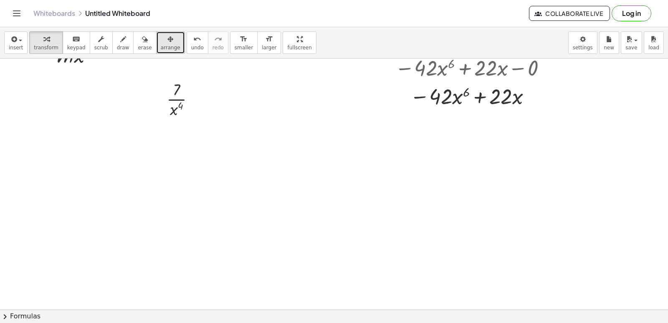
click at [167, 43] on icon "button" at bounding box center [170, 39] width 6 height 10
click at [38, 42] on div "button" at bounding box center [46, 39] width 25 height 10
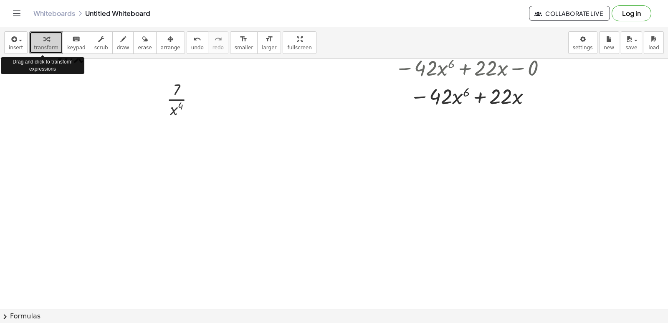
drag, startPoint x: 42, startPoint y: 42, endPoint x: 39, endPoint y: 38, distance: 4.8
click at [39, 38] on div "button" at bounding box center [46, 39] width 25 height 10
click at [86, 82] on div at bounding box center [334, 86] width 668 height 556
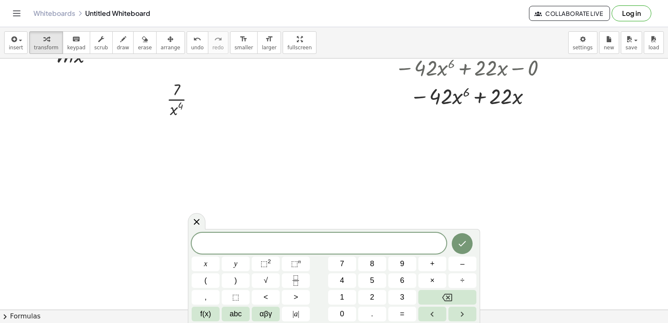
drag, startPoint x: 182, startPoint y: 152, endPoint x: 173, endPoint y: 131, distance: 23.0
click at [176, 141] on div at bounding box center [334, 86] width 668 height 556
drag, startPoint x: 199, startPoint y: 214, endPoint x: 184, endPoint y: 180, distance: 37.9
click at [198, 212] on body "Graspable Math Activities Get Started Activity Bank Assigned Work Classes White…" at bounding box center [334, 161] width 668 height 323
click at [194, 224] on icon at bounding box center [197, 221] width 10 height 10
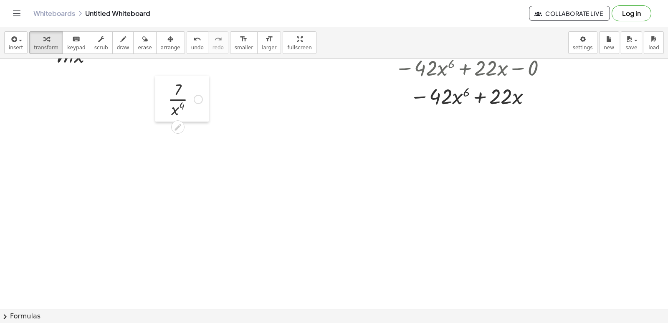
click at [168, 103] on div at bounding box center [161, 99] width 13 height 46
click at [176, 105] on div at bounding box center [186, 99] width 43 height 42
click at [180, 104] on div at bounding box center [186, 99] width 43 height 42
click at [200, 99] on div at bounding box center [199, 99] width 9 height 9
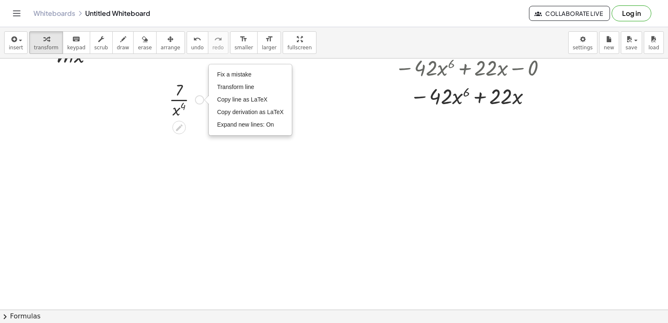
click at [177, 113] on div at bounding box center [186, 99] width 43 height 42
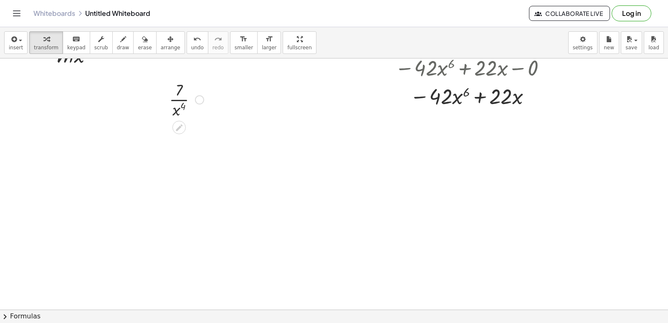
drag, startPoint x: 178, startPoint y: 98, endPoint x: 178, endPoint y: 113, distance: 14.6
click at [178, 100] on div at bounding box center [186, 99] width 43 height 42
click at [183, 124] on icon at bounding box center [178, 127] width 9 height 9
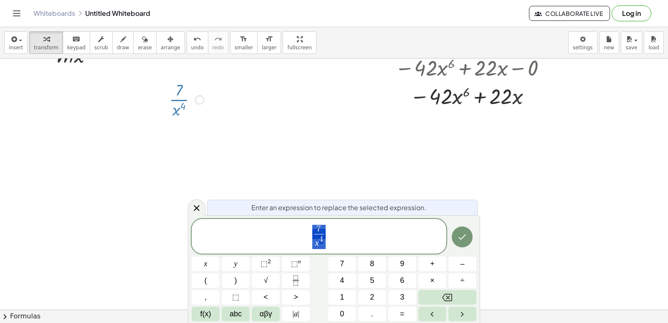
click at [243, 121] on div at bounding box center [334, 86] width 668 height 556
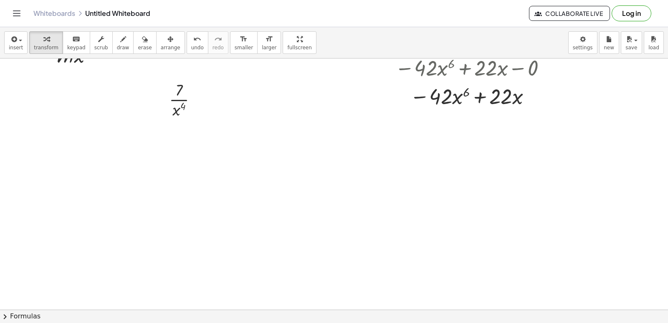
click at [214, 166] on div at bounding box center [334, 86] width 668 height 556
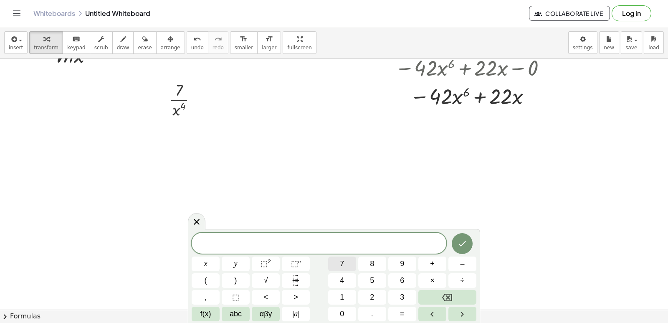
click at [337, 262] on button "7" at bounding box center [342, 263] width 28 height 15
click at [205, 264] on span "x" at bounding box center [205, 263] width 3 height 11
click at [295, 266] on span "⬚" at bounding box center [294, 263] width 7 height 8
click at [459, 261] on button "–" at bounding box center [462, 263] width 28 height 15
click at [336, 279] on button "4" at bounding box center [342, 280] width 28 height 15
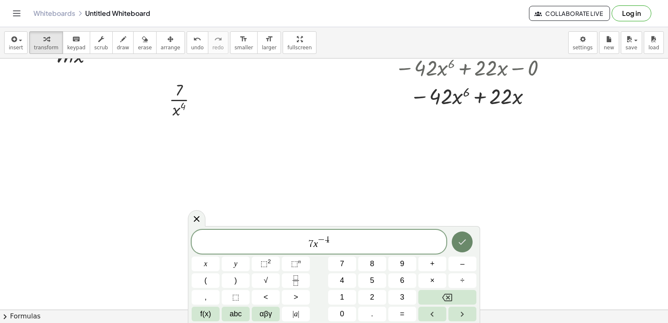
click at [464, 237] on icon "Done" at bounding box center [462, 242] width 10 height 10
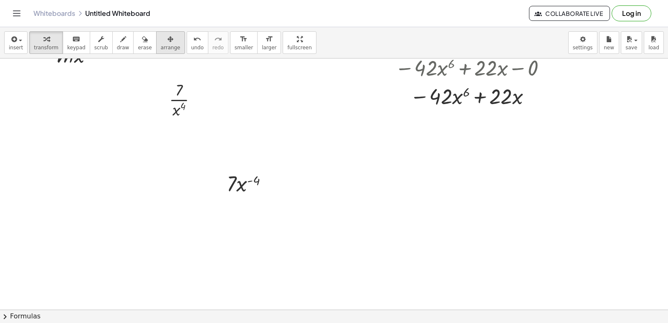
click at [164, 45] on button "arrange" at bounding box center [170, 42] width 29 height 23
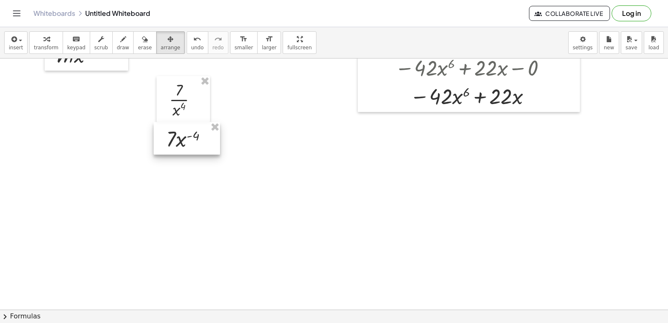
drag, startPoint x: 241, startPoint y: 180, endPoint x: 181, endPoint y: 136, distance: 75.2
click at [181, 136] on div at bounding box center [187, 138] width 66 height 33
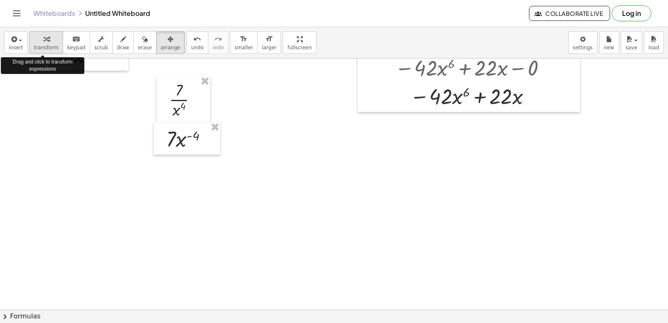
click at [54, 41] on button "transform" at bounding box center [46, 42] width 34 height 23
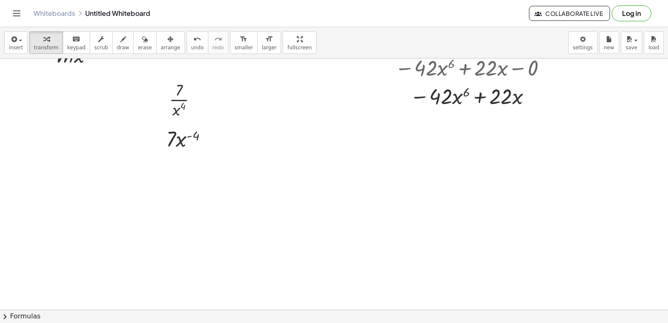
click at [260, 203] on div at bounding box center [334, 86] width 668 height 556
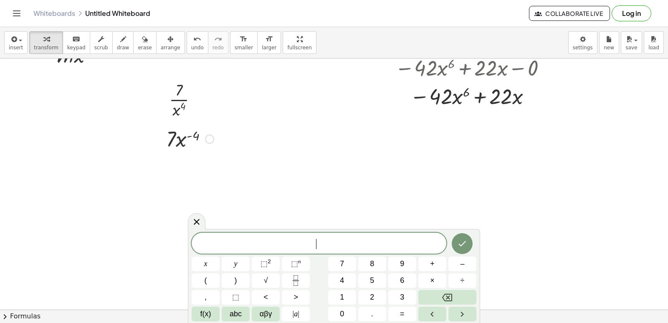
click at [170, 140] on div at bounding box center [190, 138] width 56 height 28
click at [456, 270] on button "–" at bounding box center [462, 263] width 28 height 15
click at [340, 280] on span "4" at bounding box center [342, 280] width 4 height 11
click at [435, 278] on button "×" at bounding box center [432, 280] width 28 height 15
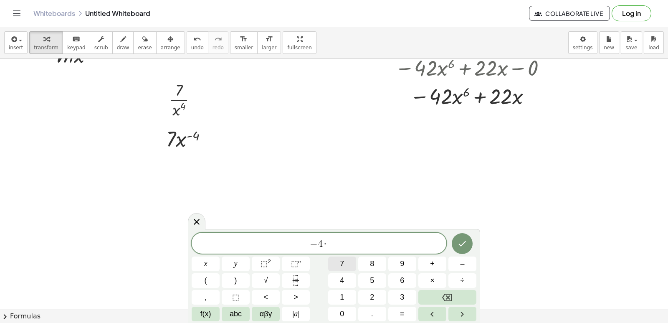
click at [345, 262] on button "7" at bounding box center [342, 263] width 28 height 15
click at [204, 264] on span "x" at bounding box center [205, 263] width 3 height 11
click at [296, 265] on span "⬚" at bounding box center [294, 263] width 7 height 8
click at [461, 260] on span "–" at bounding box center [462, 263] width 4 height 11
click at [337, 282] on button "4" at bounding box center [342, 280] width 28 height 15
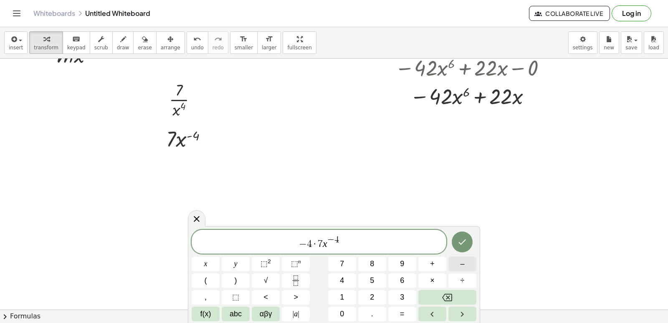
click at [453, 259] on button "–" at bounding box center [462, 263] width 28 height 15
click at [348, 298] on button "1" at bounding box center [342, 297] width 28 height 15
click at [462, 236] on button "Done" at bounding box center [461, 241] width 21 height 21
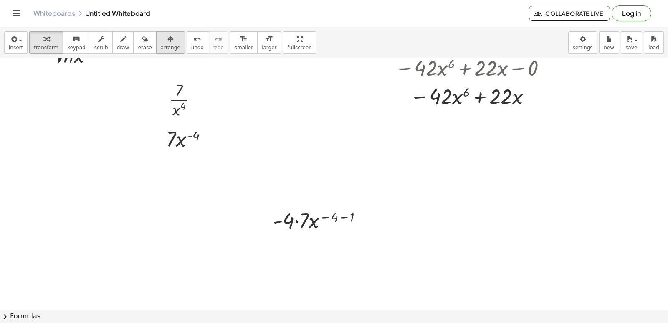
click at [164, 45] on span "arrange" at bounding box center [171, 48] width 20 height 6
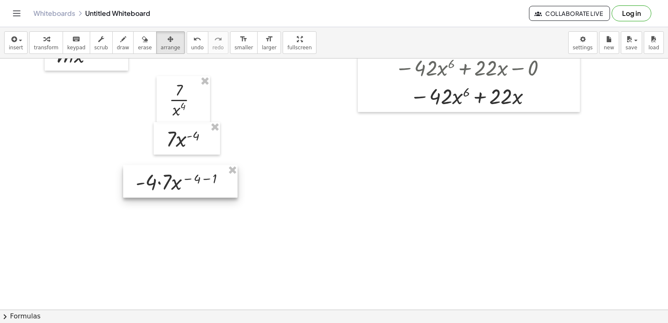
drag, startPoint x: 295, startPoint y: 226, endPoint x: 158, endPoint y: 187, distance: 142.5
click at [158, 187] on div at bounding box center [180, 181] width 114 height 33
click at [34, 42] on div "button" at bounding box center [46, 39] width 25 height 10
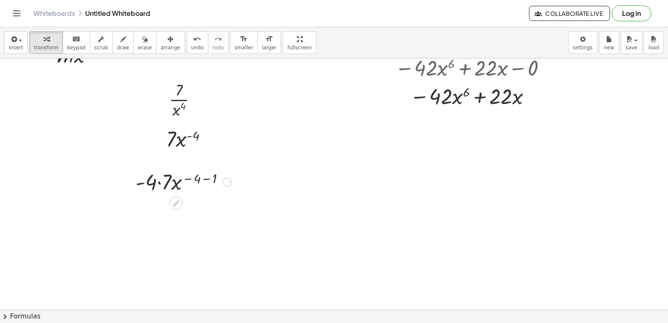
drag, startPoint x: 161, startPoint y: 182, endPoint x: 158, endPoint y: 179, distance: 4.4
click at [159, 183] on div at bounding box center [183, 181] width 104 height 28
click at [199, 205] on div at bounding box center [183, 209] width 104 height 28
click at [202, 207] on div at bounding box center [183, 209] width 104 height 28
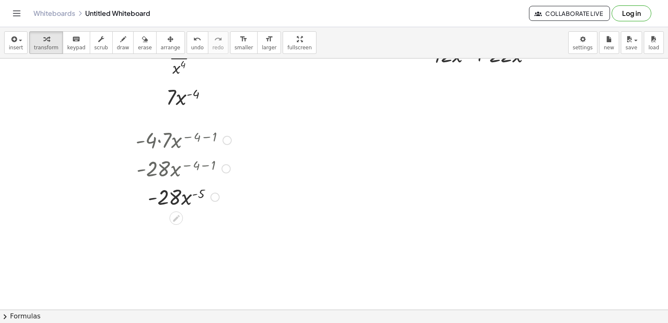
click at [189, 201] on div at bounding box center [183, 196] width 104 height 28
click at [179, 199] on div at bounding box center [183, 196] width 104 height 28
click at [202, 193] on div at bounding box center [183, 196] width 104 height 28
drag, startPoint x: 275, startPoint y: 136, endPoint x: 264, endPoint y: 131, distance: 11.9
click at [274, 139] on div at bounding box center [334, 44] width 668 height 556
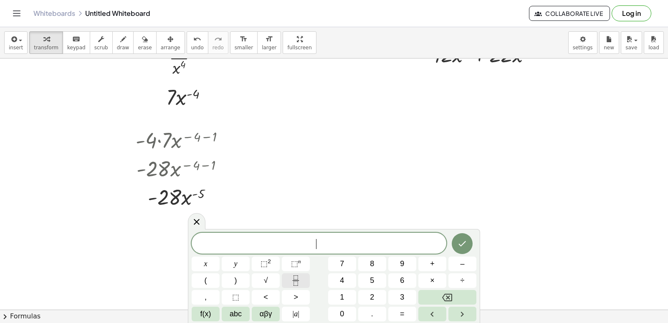
click at [296, 282] on icon "Fraction" at bounding box center [295, 280] width 10 height 10
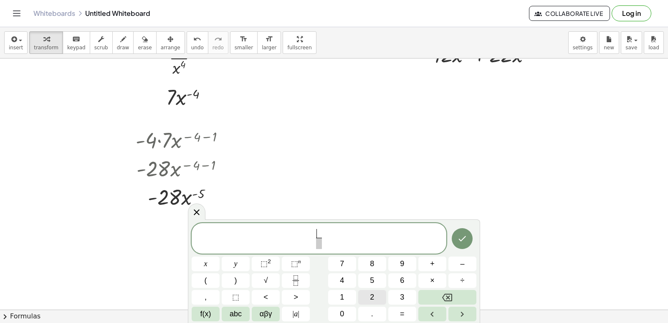
click at [378, 294] on button "2" at bounding box center [372, 297] width 28 height 15
click at [318, 249] on span "​ 2 ​" at bounding box center [319, 239] width 255 height 22
click at [205, 262] on span "x" at bounding box center [205, 263] width 3 height 11
click at [434, 295] on button "Backspace" at bounding box center [447, 297] width 58 height 15
click at [318, 245] on span at bounding box center [318, 242] width 6 height 11
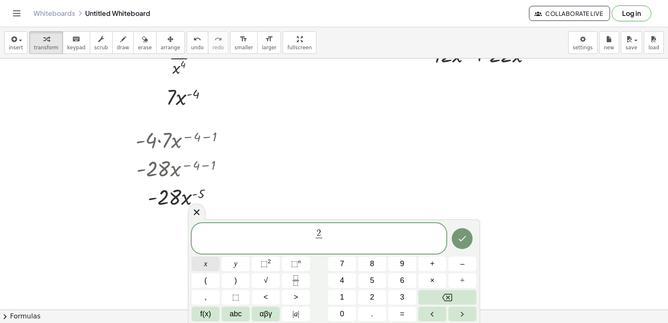
click at [211, 262] on button "x" at bounding box center [206, 263] width 28 height 15
click at [302, 266] on button "⬚ n" at bounding box center [296, 263] width 28 height 15
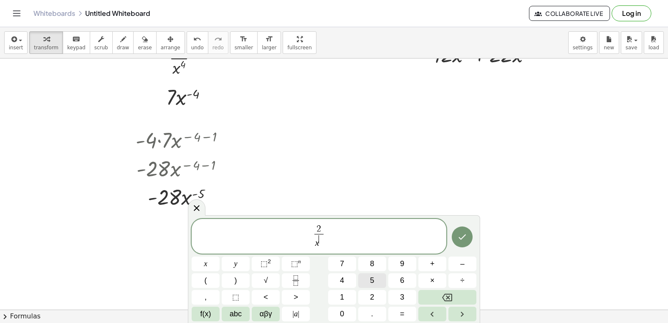
click at [376, 282] on button "5" at bounding box center [372, 280] width 28 height 15
click at [453, 237] on button "Done" at bounding box center [461, 236] width 21 height 21
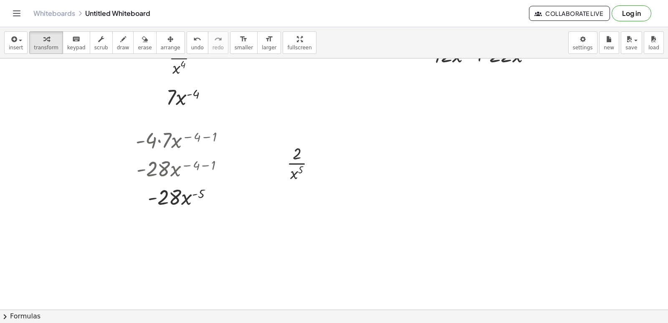
drag, startPoint x: 155, startPoint y: 46, endPoint x: 237, endPoint y: 96, distance: 96.0
click at [161, 46] on span "arrange" at bounding box center [171, 48] width 20 height 6
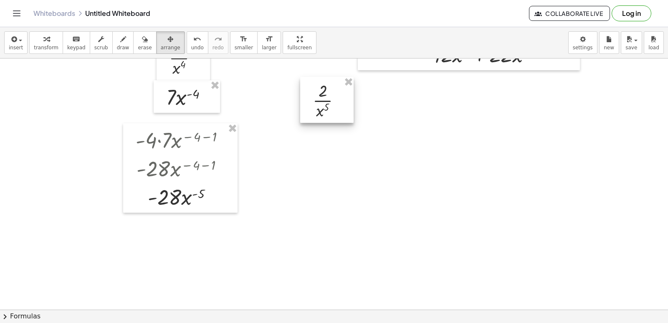
drag, startPoint x: 295, startPoint y: 172, endPoint x: 321, endPoint y: 105, distance: 72.4
click at [321, 106] on div at bounding box center [326, 100] width 53 height 46
click at [49, 45] on span "transform" at bounding box center [46, 48] width 25 height 6
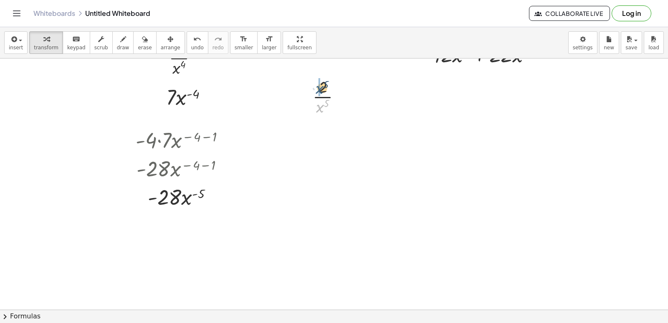
drag, startPoint x: 321, startPoint y: 109, endPoint x: 320, endPoint y: 91, distance: 18.8
drag, startPoint x: 320, startPoint y: 91, endPoint x: 312, endPoint y: 190, distance: 99.7
click at [312, 190] on div at bounding box center [334, 44] width 668 height 556
drag, startPoint x: 332, startPoint y: 131, endPoint x: 312, endPoint y: 95, distance: 41.5
click at [359, 241] on div at bounding box center [334, 44] width 668 height 556
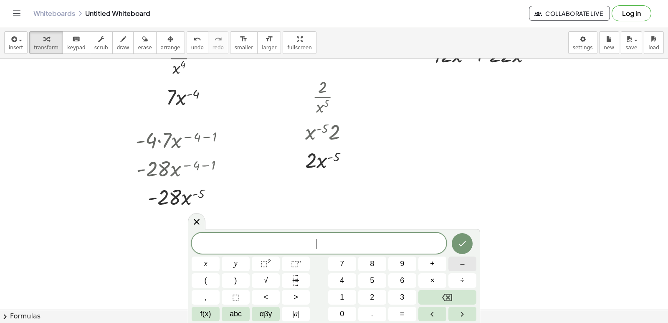
click at [460, 263] on span "–" at bounding box center [462, 263] width 4 height 11
click at [370, 277] on span "5" at bounding box center [372, 280] width 4 height 11
click at [436, 281] on button "×" at bounding box center [432, 280] width 28 height 15
click at [376, 297] on button "2" at bounding box center [372, 297] width 28 height 15
click at [208, 262] on button "x" at bounding box center [206, 263] width 28 height 15
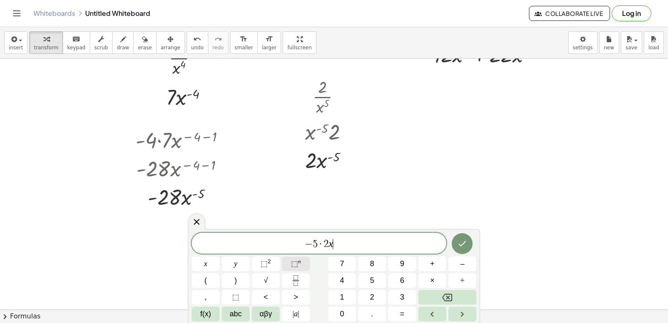
click at [297, 262] on span "⬚" at bounding box center [294, 263] width 7 height 8
click at [464, 259] on button "–" at bounding box center [462, 263] width 28 height 15
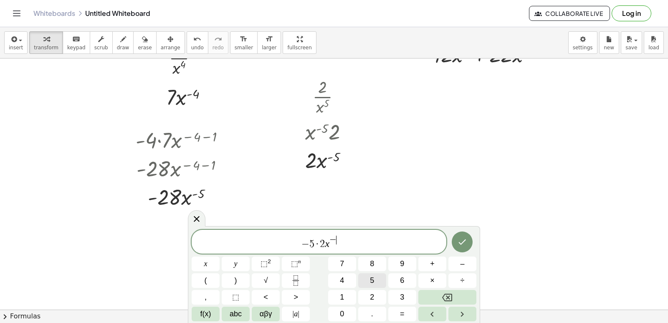
click at [375, 277] on button "5" at bounding box center [372, 280] width 28 height 15
click at [456, 261] on button "–" at bounding box center [462, 263] width 28 height 15
click at [339, 297] on button "1" at bounding box center [342, 297] width 28 height 15
click at [457, 244] on icon "Done" at bounding box center [462, 242] width 10 height 10
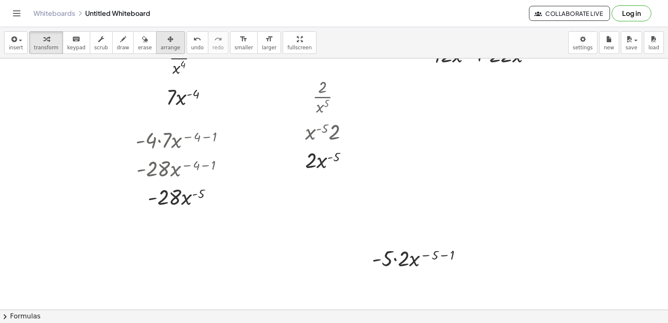
click at [167, 35] on icon "button" at bounding box center [170, 39] width 6 height 10
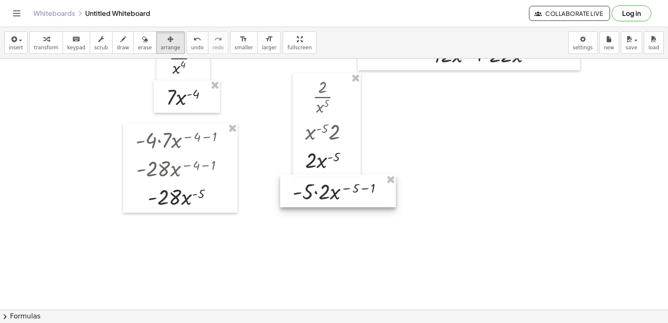
drag, startPoint x: 391, startPoint y: 262, endPoint x: 312, endPoint y: 196, distance: 102.8
click at [312, 196] on div at bounding box center [338, 190] width 116 height 33
click at [50, 43] on div "button" at bounding box center [46, 39] width 25 height 10
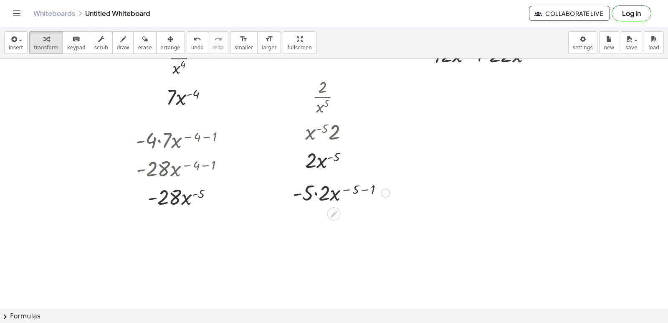
click at [318, 192] on div at bounding box center [340, 192] width 105 height 28
click at [357, 219] on div at bounding box center [340, 220] width 105 height 28
drag, startPoint x: 342, startPoint y: 250, endPoint x: 324, endPoint y: 281, distance: 35.6
drag, startPoint x: 318, startPoint y: 281, endPoint x: 343, endPoint y: 282, distance: 25.0
click at [343, 282] on div at bounding box center [340, 277] width 105 height 28
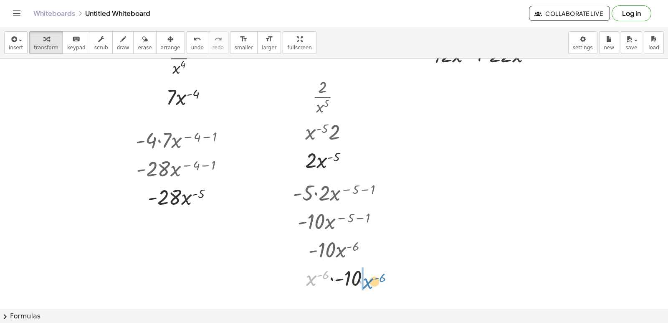
drag, startPoint x: 312, startPoint y: 277, endPoint x: 377, endPoint y: 272, distance: 65.2
click at [377, 275] on div at bounding box center [340, 277] width 105 height 28
drag, startPoint x: 327, startPoint y: 281, endPoint x: 351, endPoint y: 282, distance: 24.3
click at [351, 282] on div at bounding box center [340, 277] width 105 height 28
drag, startPoint x: 329, startPoint y: 277, endPoint x: 348, endPoint y: 263, distance: 24.2
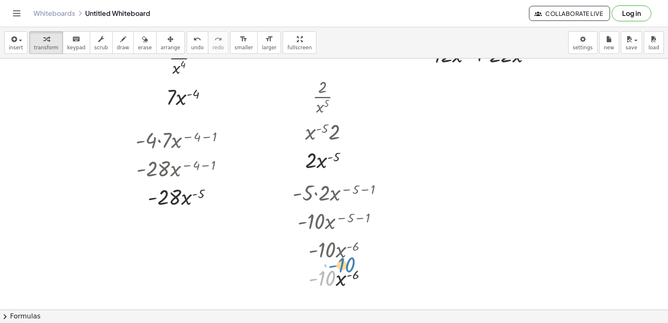
click at [348, 263] on div at bounding box center [340, 277] width 105 height 28
drag, startPoint x: 340, startPoint y: 278, endPoint x: 316, endPoint y: 287, distance: 26.4
click at [316, 287] on div at bounding box center [340, 277] width 105 height 28
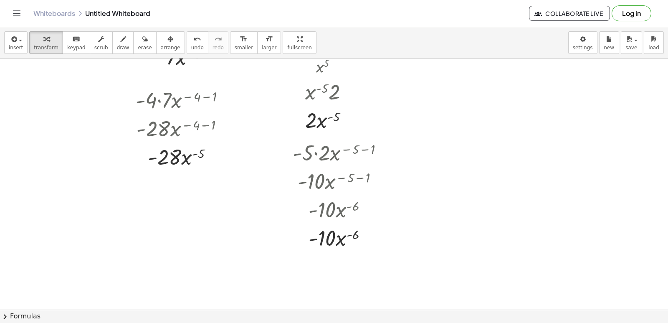
scroll to position [347, 0]
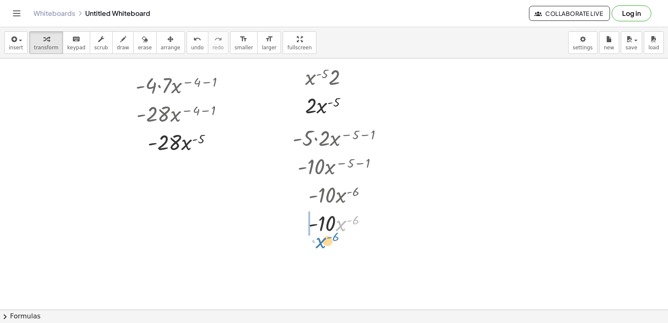
drag, startPoint x: 341, startPoint y: 219, endPoint x: 321, endPoint y: 236, distance: 26.3
click at [321, 236] on div at bounding box center [340, 222] width 105 height 28
drag, startPoint x: 314, startPoint y: 228, endPoint x: 354, endPoint y: 248, distance: 44.6
drag, startPoint x: 341, startPoint y: 224, endPoint x: 323, endPoint y: 260, distance: 39.7
click at [323, 260] on div "- 16 0 x 1 x n · m · x ( + n − 1 ) · 4 · x 2 · 8 · x 1 + · 7 · x 3 + · 4 · x 2 …" at bounding box center [334, 88] width 668 height 752
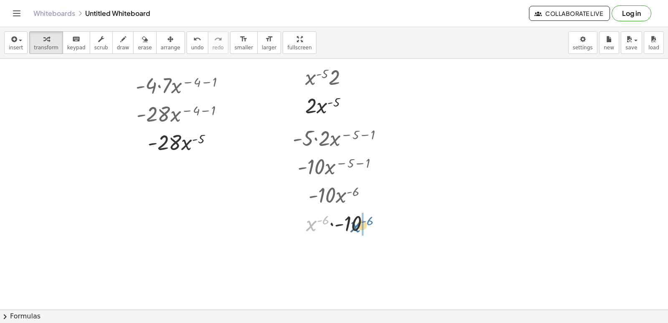
drag, startPoint x: 315, startPoint y: 224, endPoint x: 380, endPoint y: 207, distance: 67.3
click at [365, 215] on div at bounding box center [340, 222] width 105 height 28
